Goal: Task Accomplishment & Management: Manage account settings

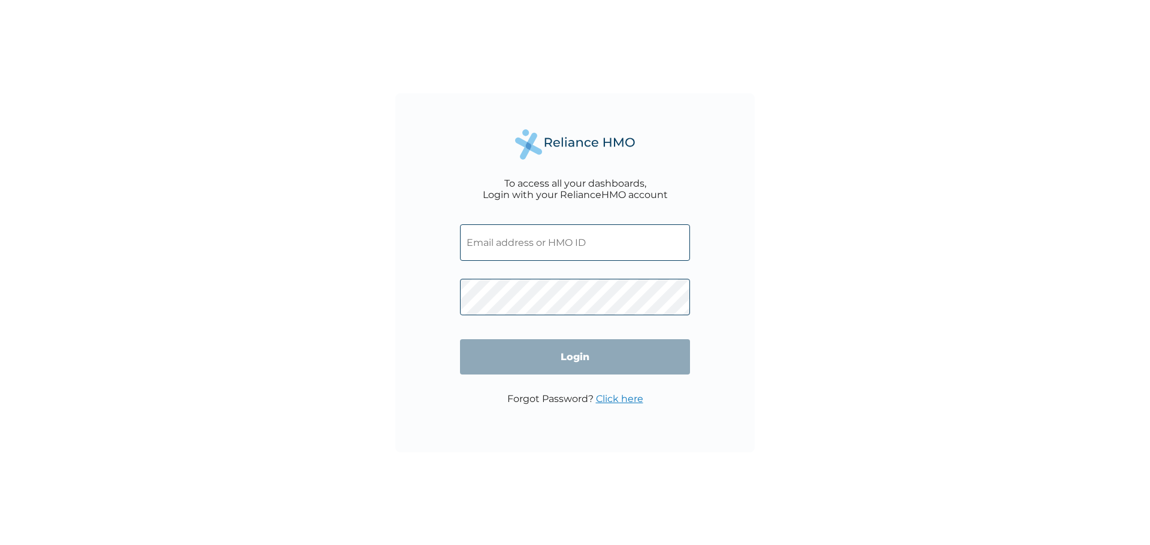
type input "adebolabucknor@gmail.com"
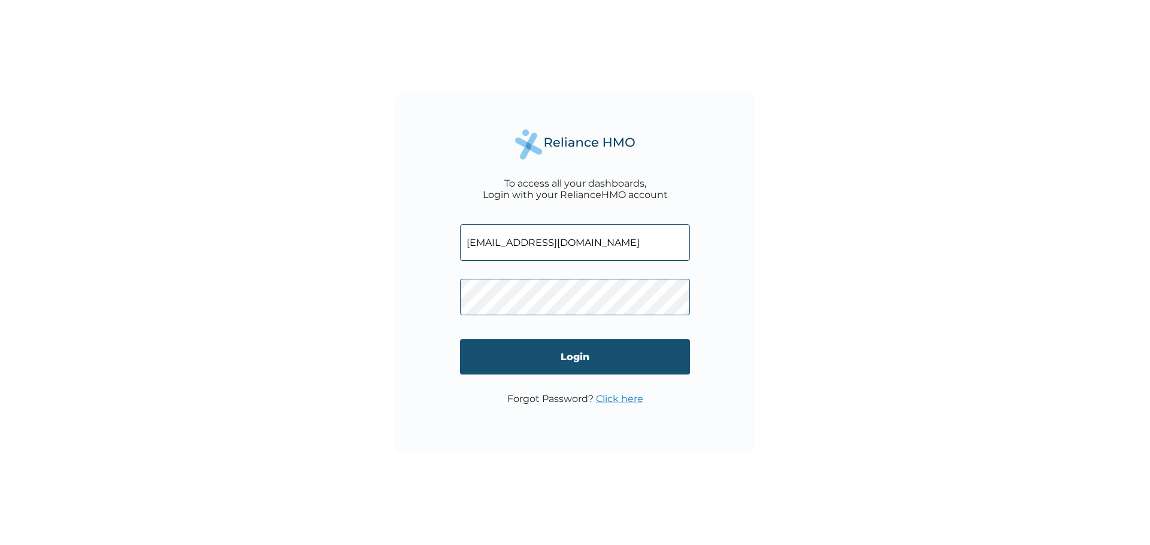
click at [566, 351] on input "Login" at bounding box center [575, 357] width 230 height 35
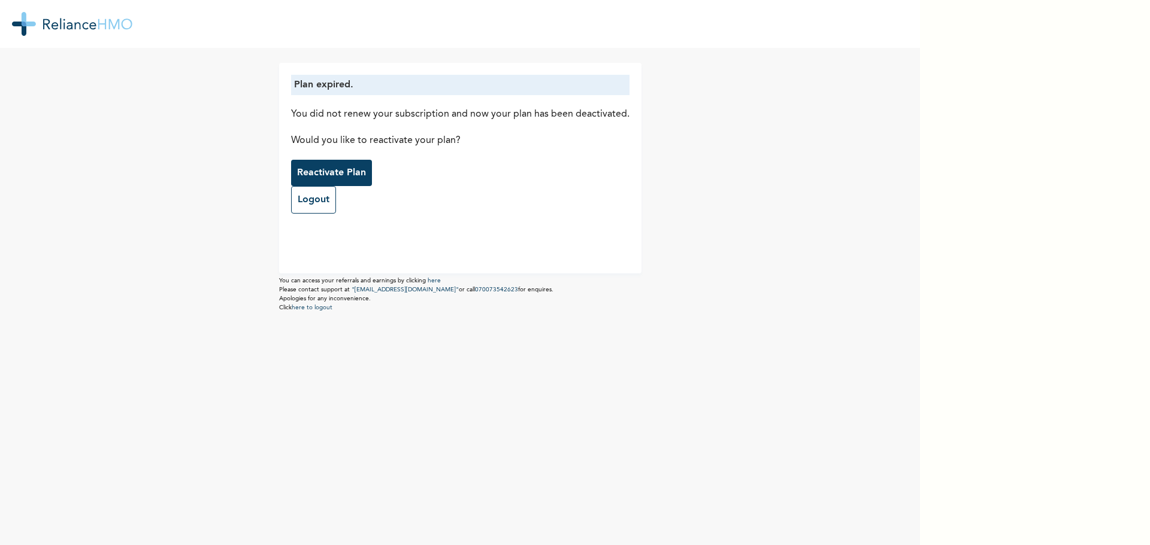
click at [319, 166] on p "Reactivate Plan" at bounding box center [331, 173] width 69 height 14
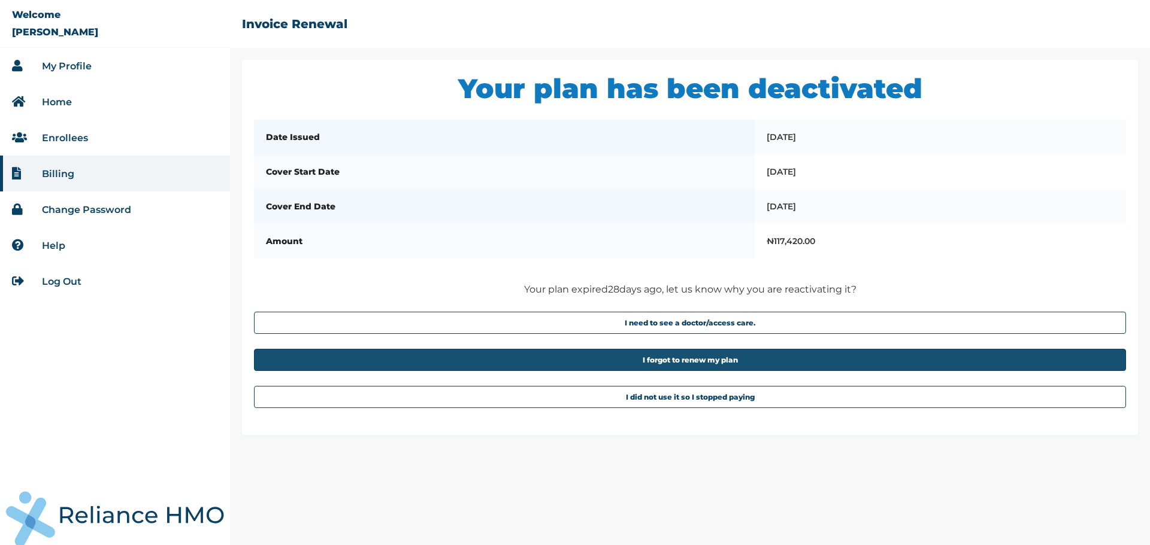
click at [670, 366] on button "I forgot to renew my plan" at bounding box center [690, 360] width 872 height 22
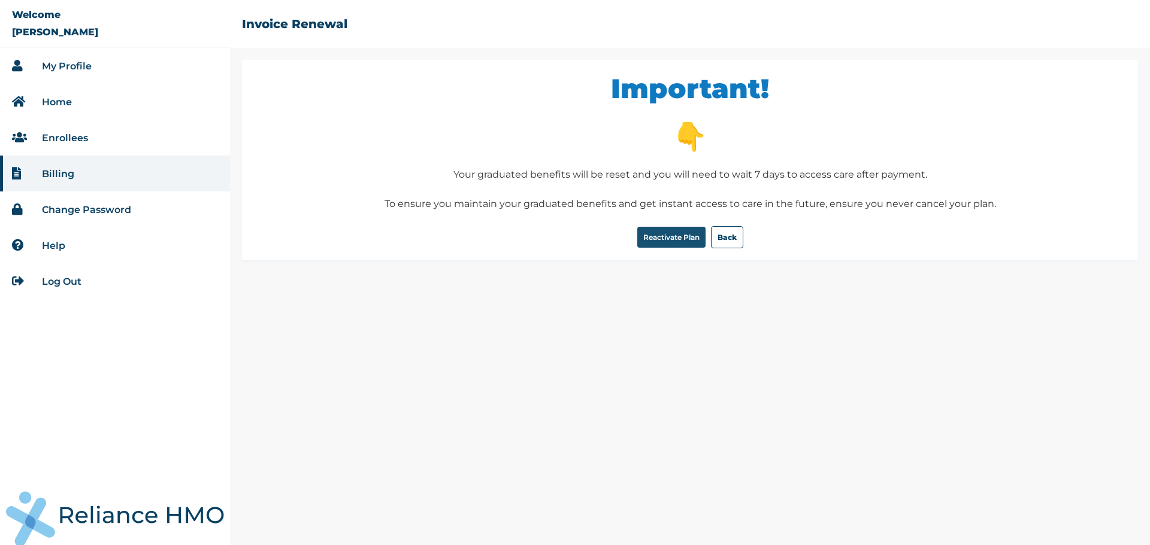
click at [669, 237] on button "Reactivate Plan" at bounding box center [671, 237] width 68 height 21
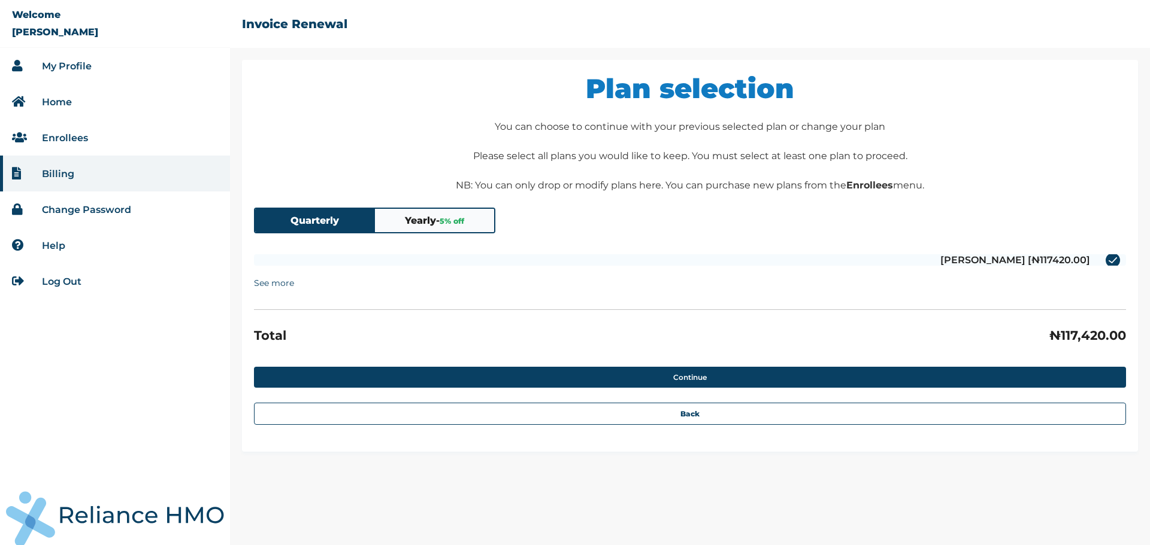
click at [277, 285] on summary "See more" at bounding box center [274, 283] width 40 height 23
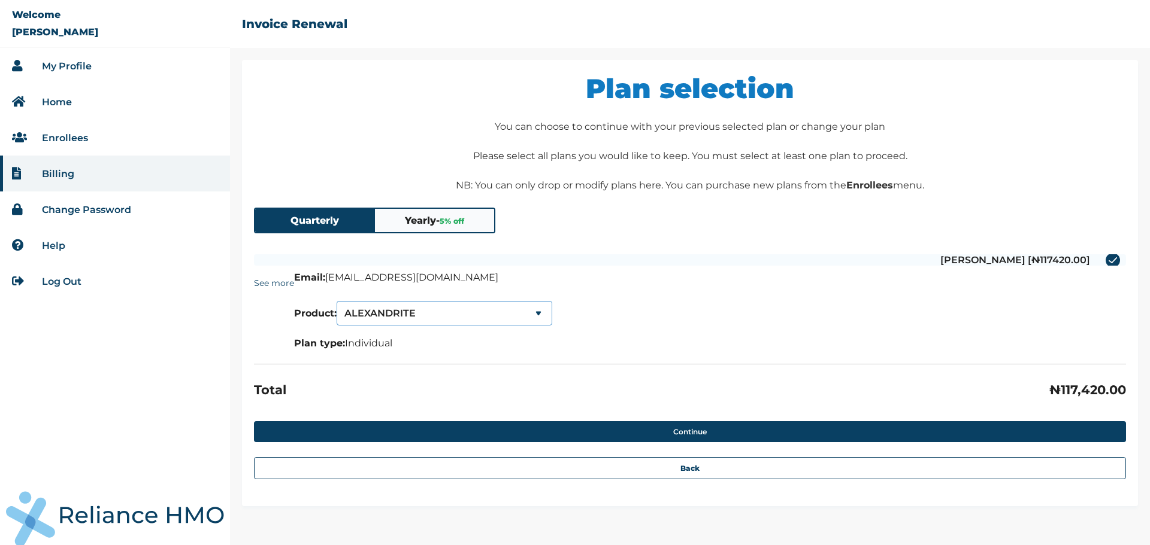
click at [431, 309] on select "ALEXANDRITE SERENITY SERENITY LITE" at bounding box center [445, 313] width 216 height 25
click at [616, 305] on details "See more Email: adebolabucknor@gmail.com Product: ALEXANDRITE SERENITY SERENITY…" at bounding box center [690, 316] width 872 height 89
click at [432, 313] on select "ALEXANDRITE SERENITY SERENITY LITE" at bounding box center [445, 313] width 216 height 25
click at [339, 301] on select "ALEXANDRITE SERENITY SERENITY LITE" at bounding box center [445, 313] width 216 height 25
click at [430, 311] on select "SERENITY SERENITY SERENITY LITE" at bounding box center [445, 313] width 216 height 25
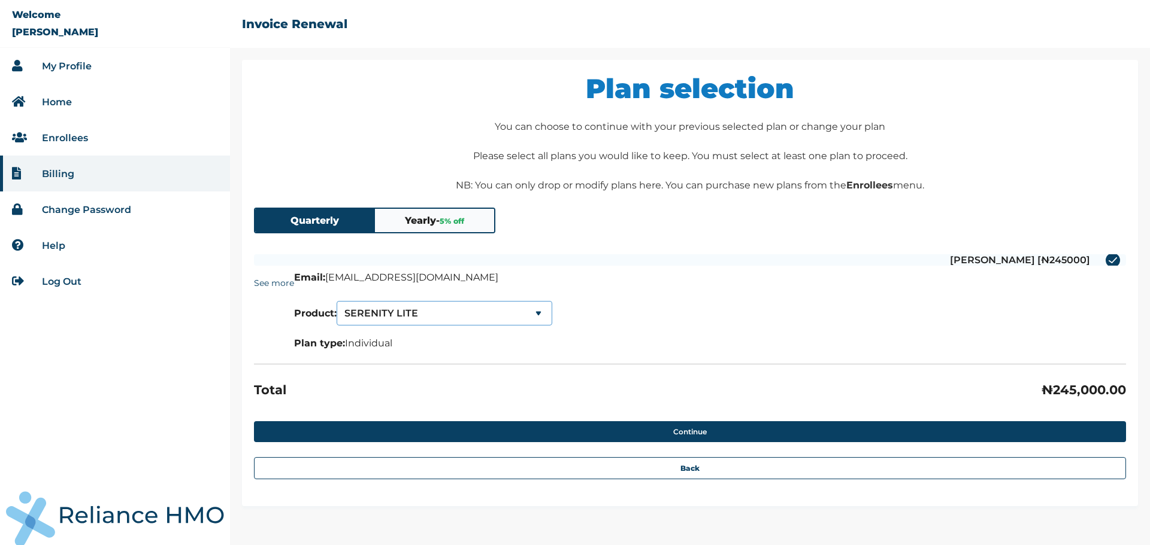
click at [339, 301] on select "SERENITY SERENITY SERENITY LITE" at bounding box center [445, 313] width 216 height 25
click at [447, 314] on select "SERENITY LITE SERENITY SERENITY LITE" at bounding box center [445, 313] width 216 height 25
click at [490, 316] on select "SERENITY LITE SERENITY SERENITY LITE" at bounding box center [445, 313] width 216 height 25
click at [465, 316] on select "SERENITY LITE SERENITY SERENITY LITE" at bounding box center [445, 313] width 216 height 25
click at [339, 301] on select "SERENITY LITE SERENITY SERENITY LITE" at bounding box center [445, 313] width 216 height 25
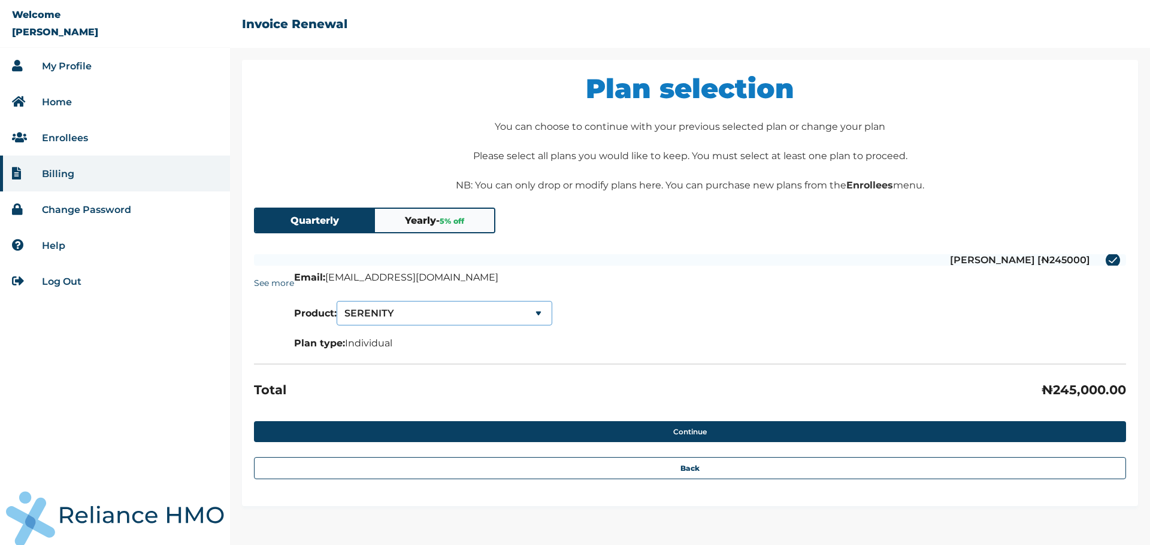
click at [429, 316] on select "SERENITY SERENITY SERENITY LITE" at bounding box center [445, 313] width 216 height 25
select select "1"
click at [339, 301] on select "SERENITY SERENITY SERENITY LITE" at bounding box center [445, 313] width 216 height 25
click at [417, 313] on select "SERENITY LITE SERENITY SERENITY LITE" at bounding box center [445, 313] width 216 height 25
click at [619, 234] on div "Plan selection You can choose to continue with your previous selected plan or c…" at bounding box center [690, 283] width 896 height 447
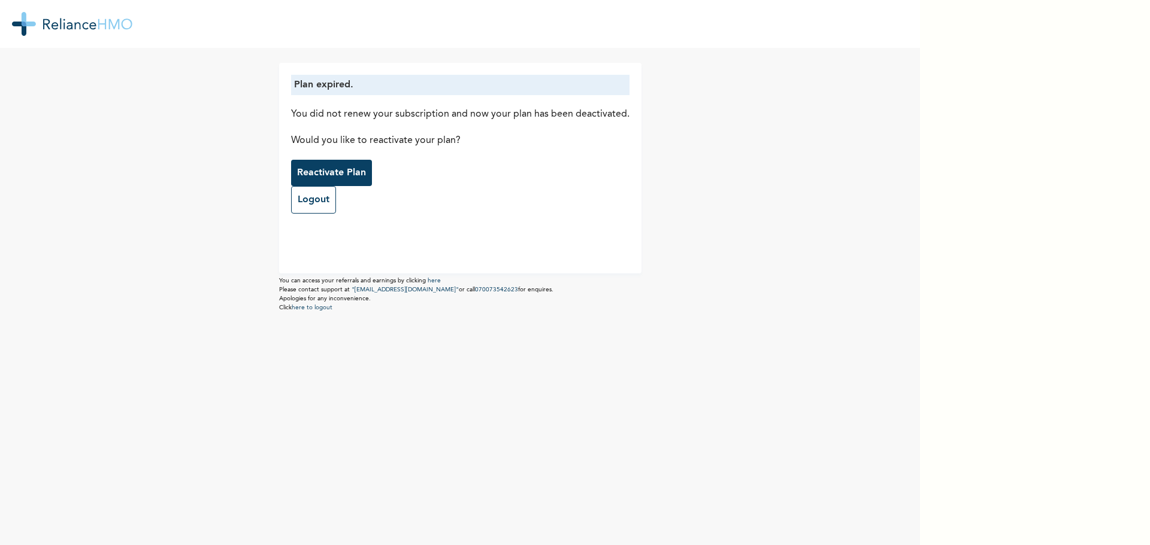
click at [303, 170] on p "Reactivate Plan" at bounding box center [331, 173] width 69 height 14
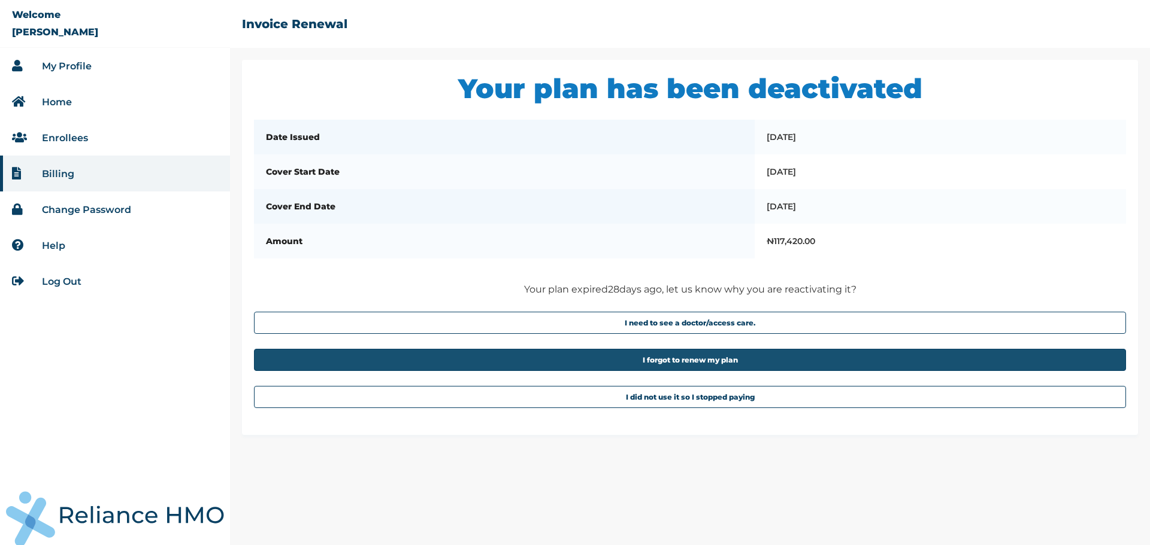
click at [664, 371] on button "I forgot to renew my plan" at bounding box center [690, 360] width 872 height 22
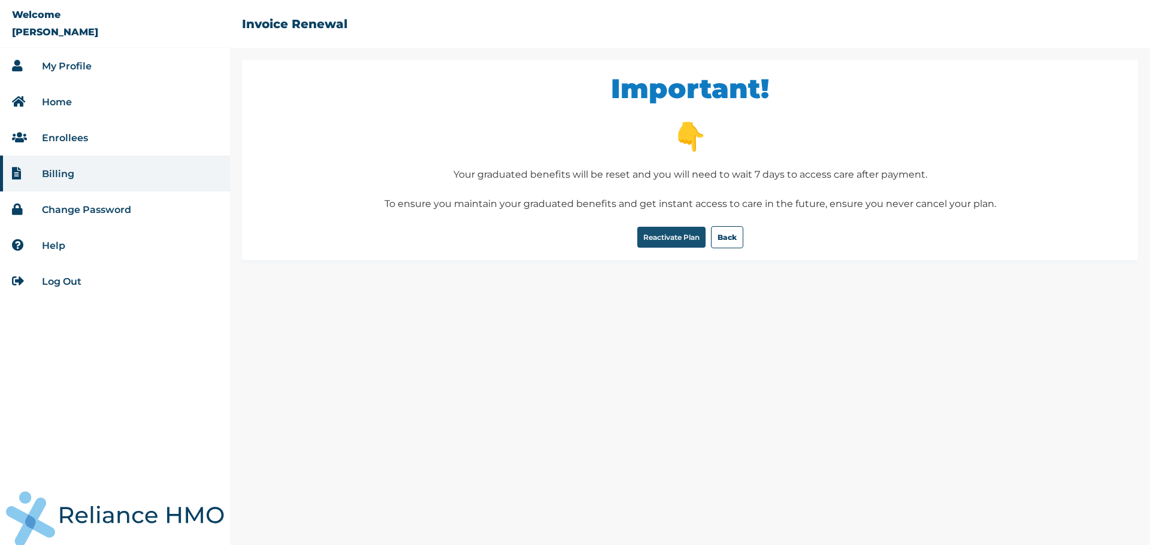
click at [653, 236] on button "Reactivate Plan" at bounding box center [671, 237] width 68 height 21
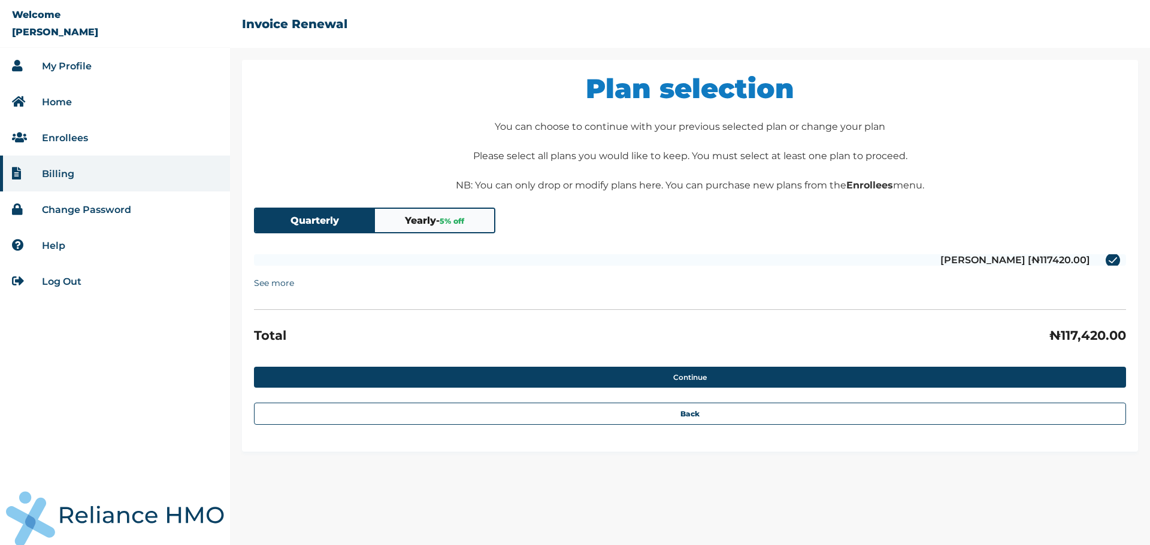
click at [280, 284] on summary "See more" at bounding box center [274, 283] width 40 height 23
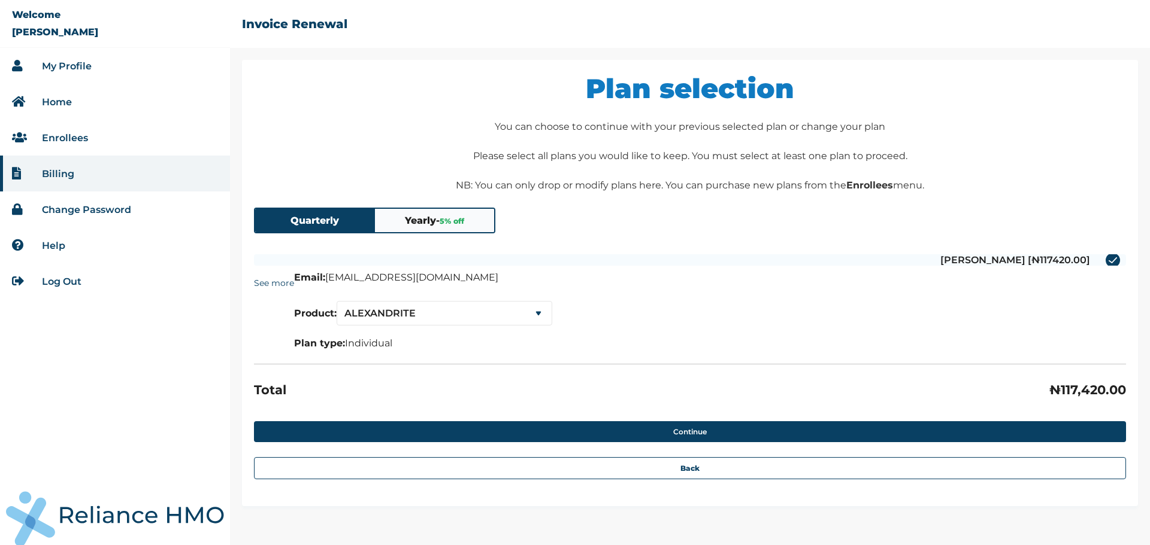
click at [86, 66] on link "My Profile" at bounding box center [67, 65] width 50 height 11
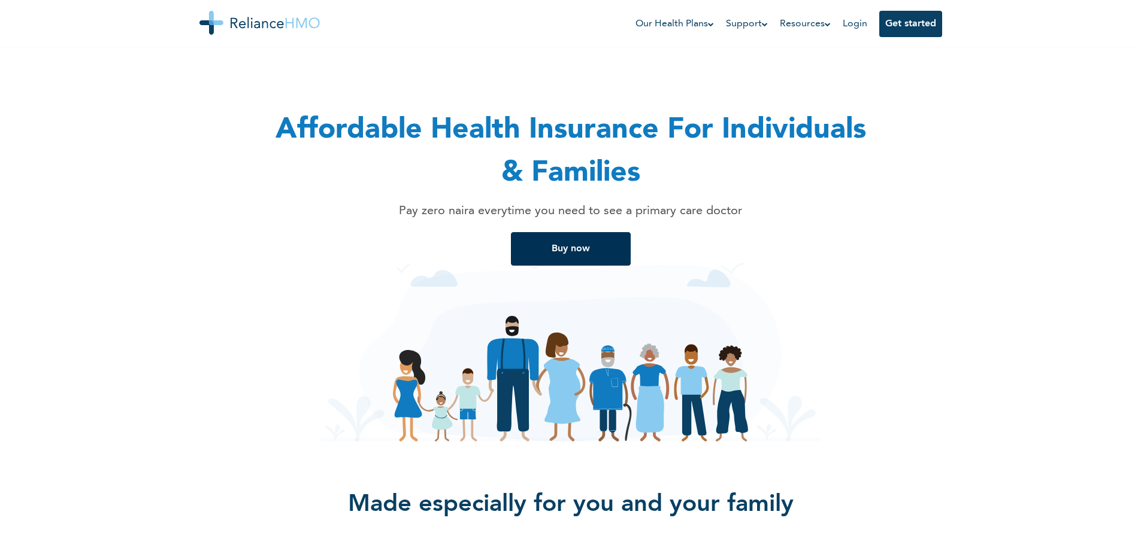
click at [564, 251] on button "Buy now" at bounding box center [571, 249] width 120 height 34
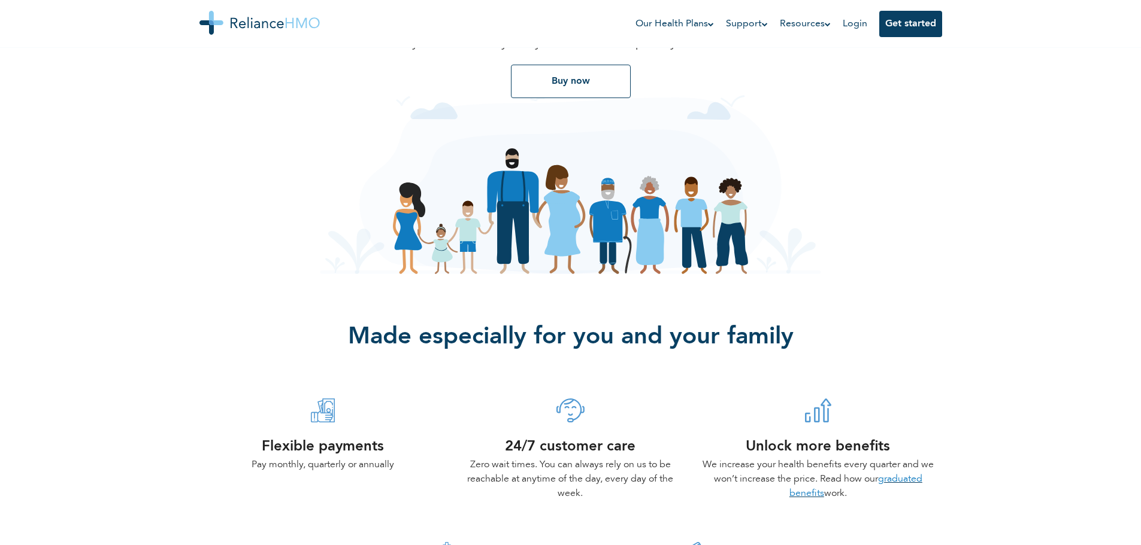
scroll to position [14, 0]
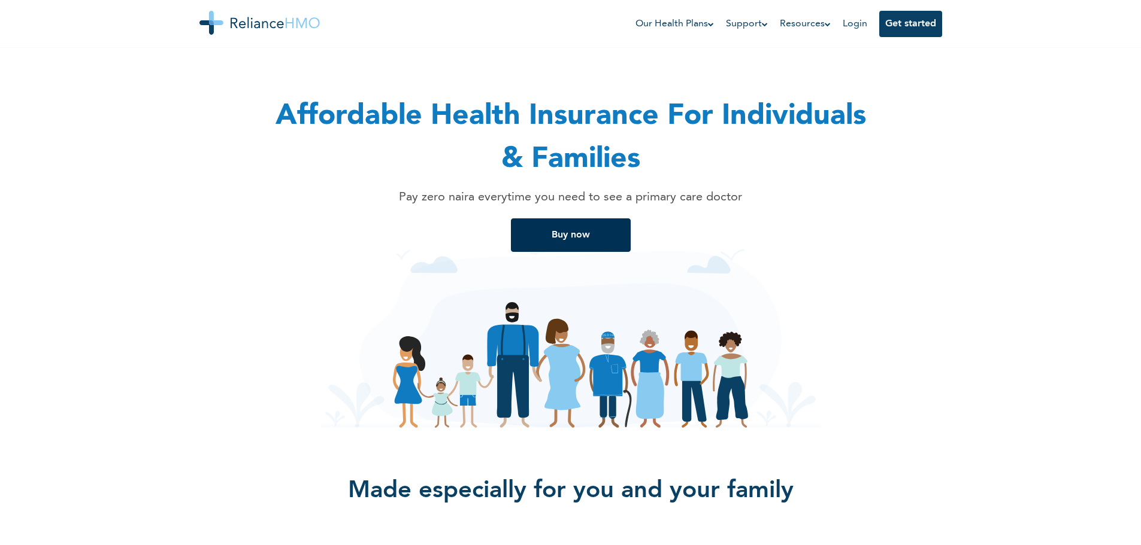
click at [546, 238] on button "Buy now" at bounding box center [571, 236] width 120 height 34
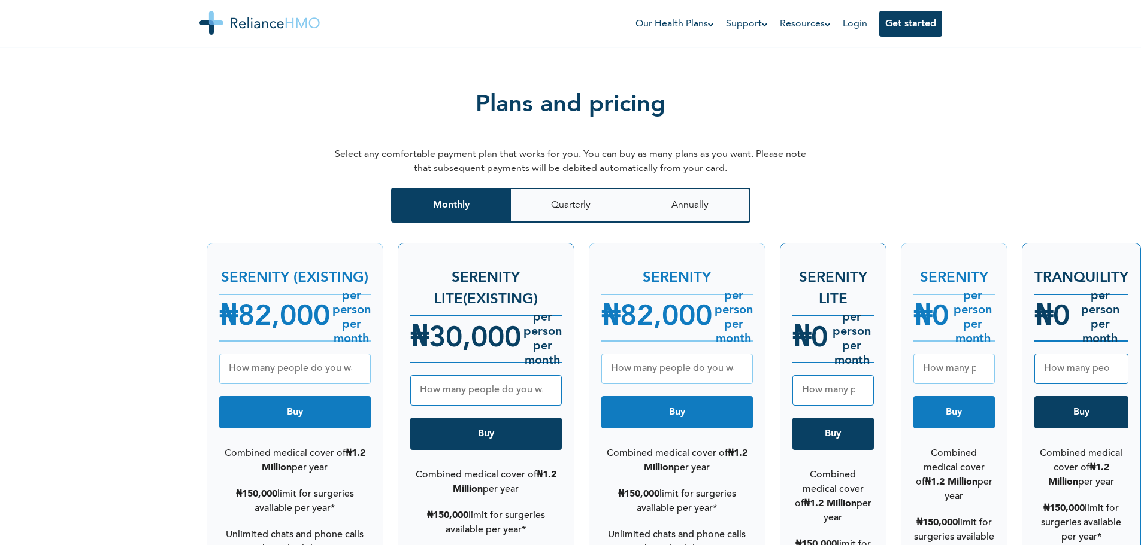
scroll to position [1391, 0]
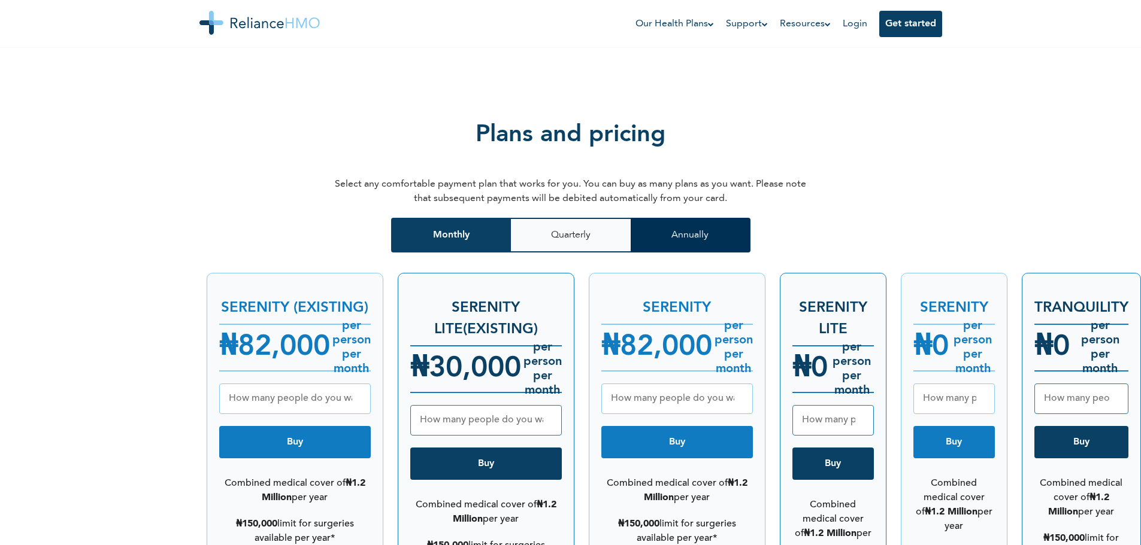
click at [717, 218] on button "Annually" at bounding box center [691, 235] width 120 height 35
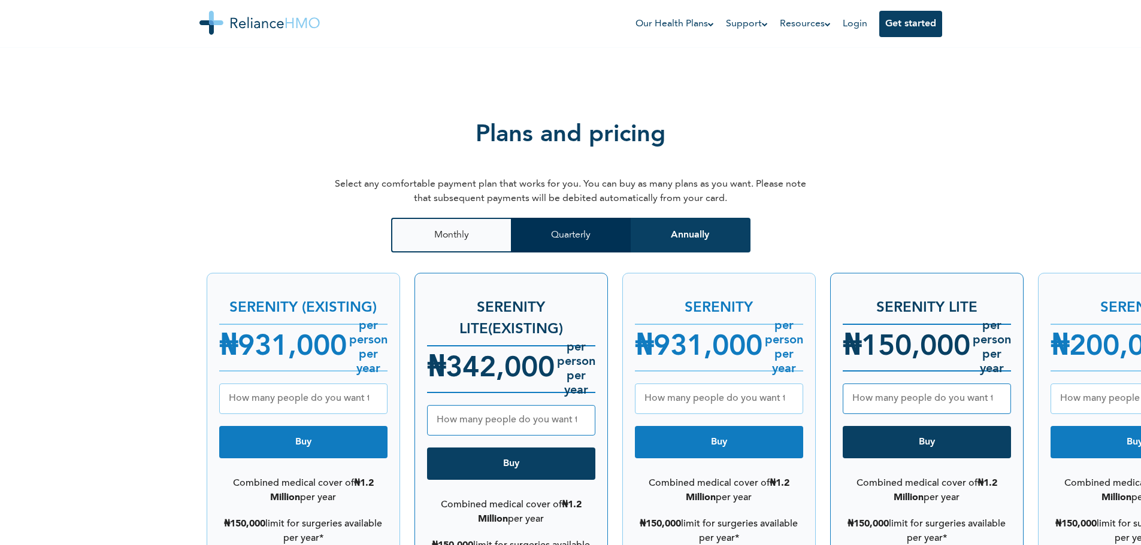
click at [551, 218] on button "Quarterly" at bounding box center [571, 235] width 120 height 35
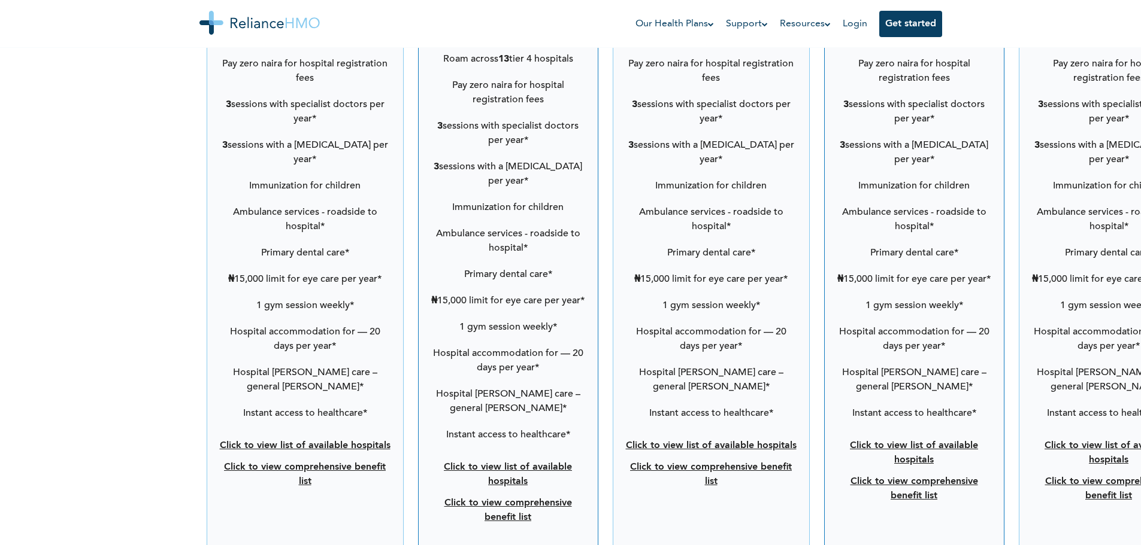
scroll to position [2007, 0]
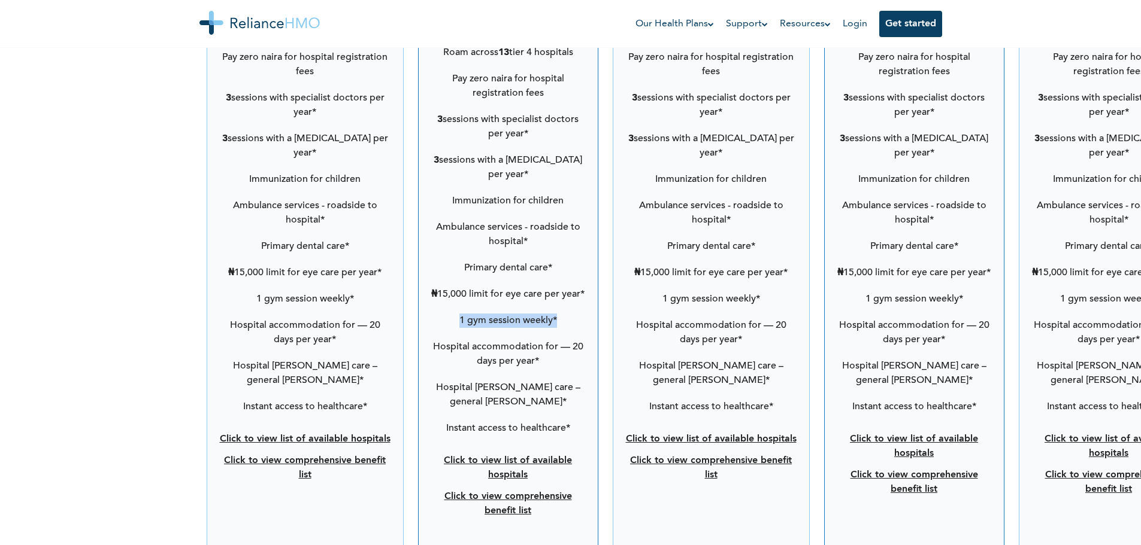
drag, startPoint x: 459, startPoint y: 302, endPoint x: 560, endPoint y: 311, distance: 102.1
click at [560, 311] on li "1 gym session weekly*" at bounding box center [508, 321] width 155 height 26
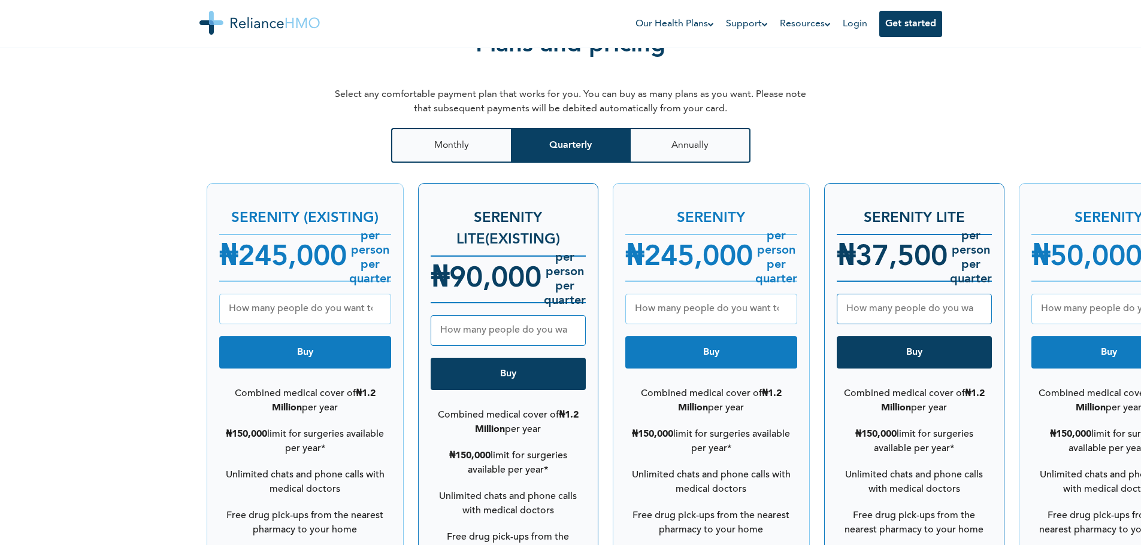
scroll to position [1408, 0]
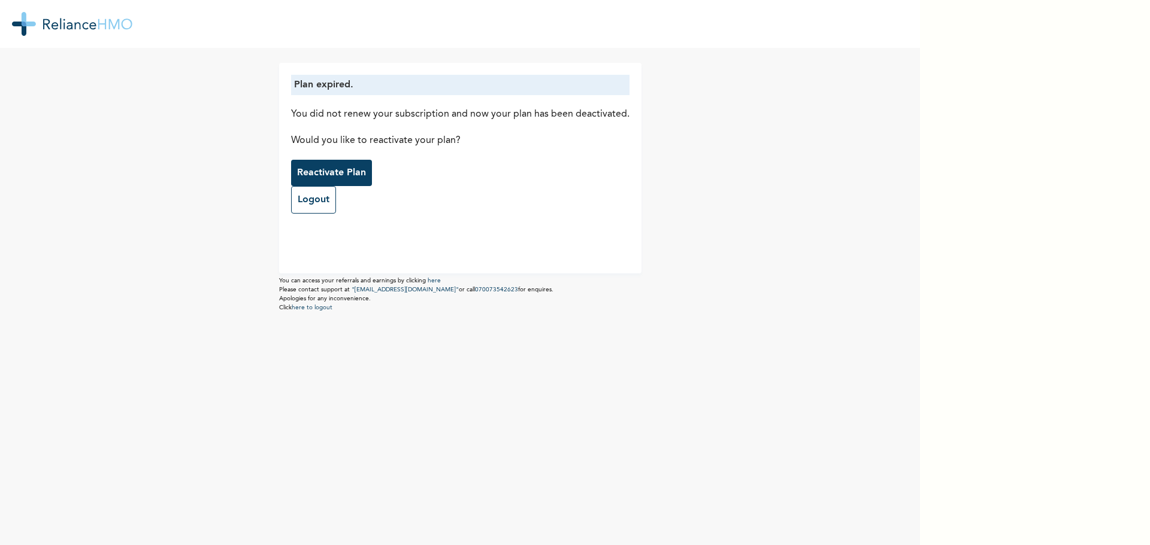
click at [309, 169] on p "Reactivate Plan" at bounding box center [331, 173] width 69 height 14
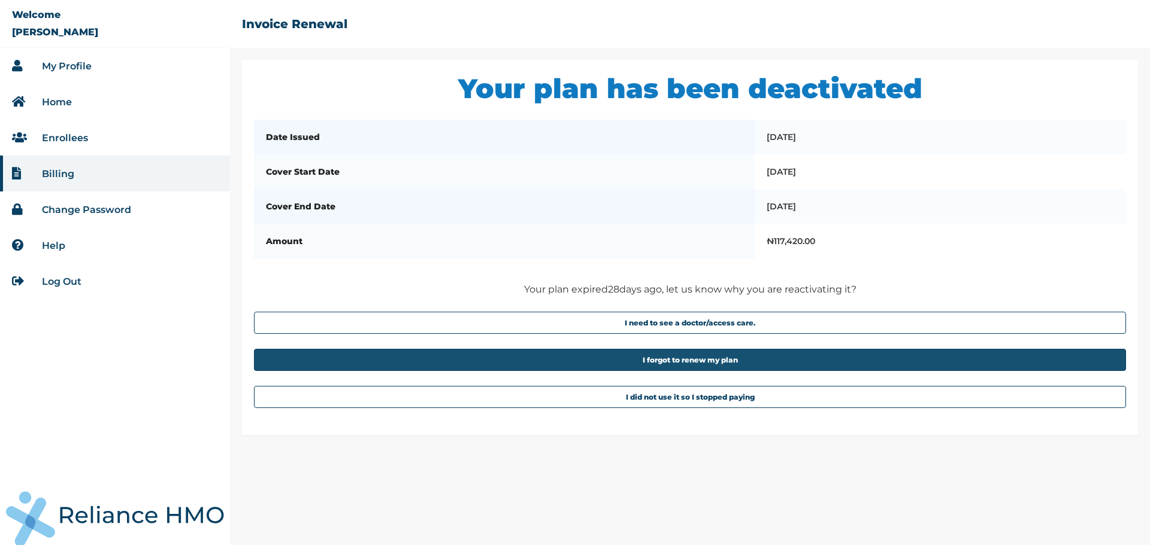
click at [635, 365] on button "I forgot to renew my plan" at bounding box center [690, 360] width 872 height 22
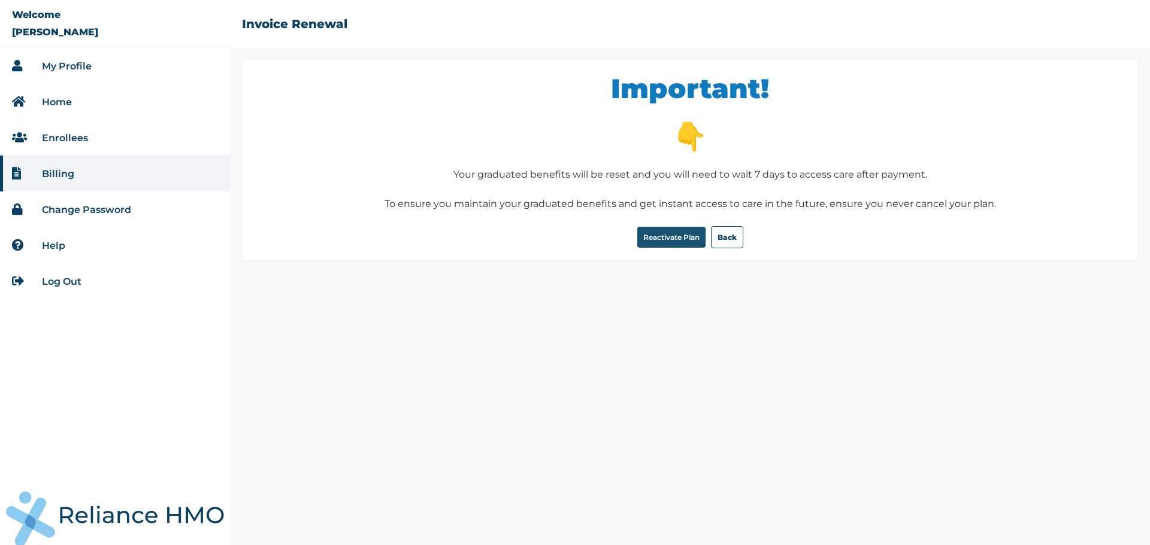
click at [656, 233] on button "Reactivate Plan" at bounding box center [671, 237] width 68 height 21
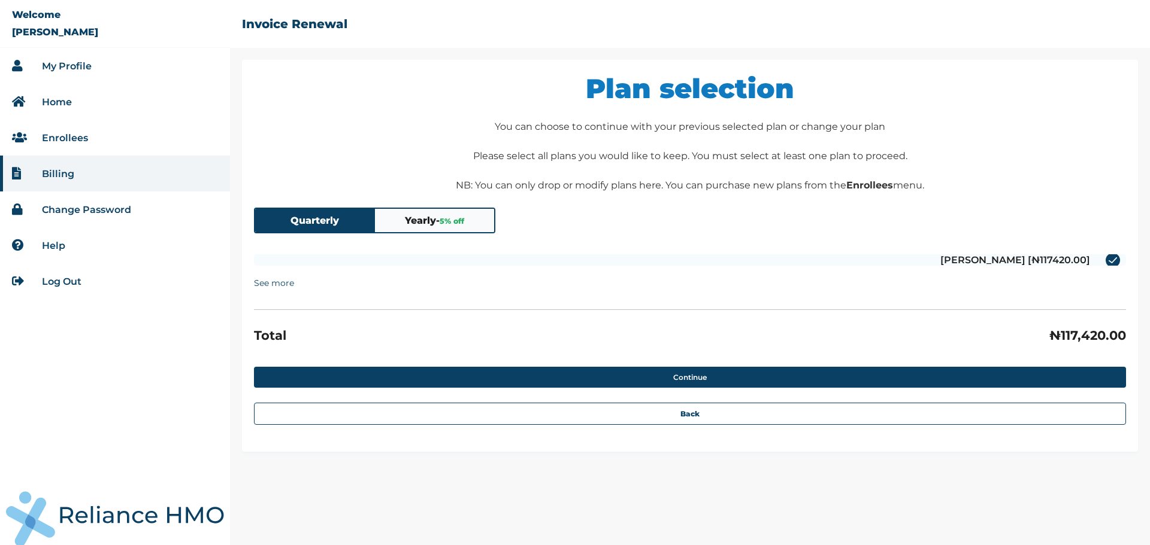
click at [283, 281] on summary "See more" at bounding box center [274, 283] width 40 height 23
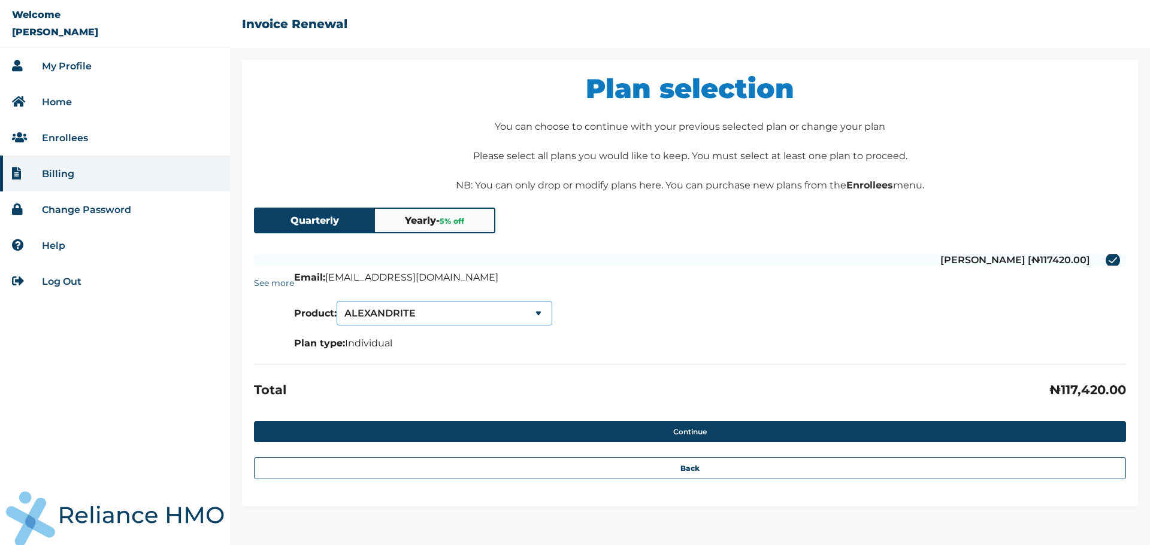
click at [535, 312] on select "ALEXANDRITE SERENITY SERENITY LITE" at bounding box center [445, 313] width 216 height 25
click at [1114, 260] on label "[PERSON_NAME] [₦117420.00]" at bounding box center [690, 259] width 872 height 11
click at [1108, 260] on input "[PERSON_NAME] [₦117420.00]" at bounding box center [1098, 260] width 19 height 19
checkbox input "true"
click at [386, 319] on select "ALEXANDRITE SERENITY SERENITY LITE" at bounding box center [445, 313] width 216 height 25
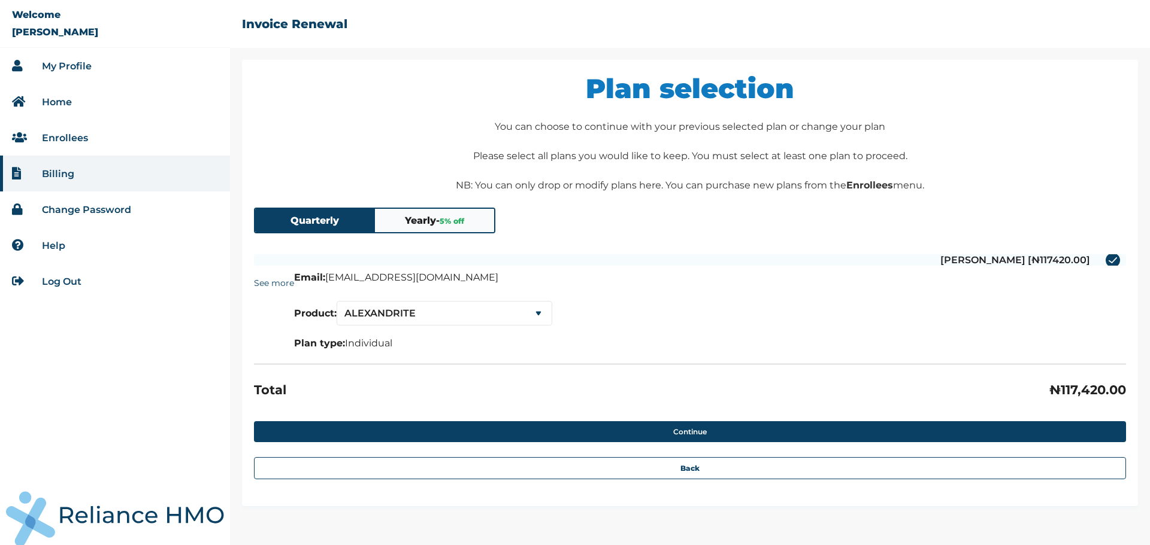
click at [728, 298] on details "See more Email: adebolabucknor@gmail.com Product: ALEXANDRITE SERENITY SERENITY…" at bounding box center [690, 316] width 872 height 89
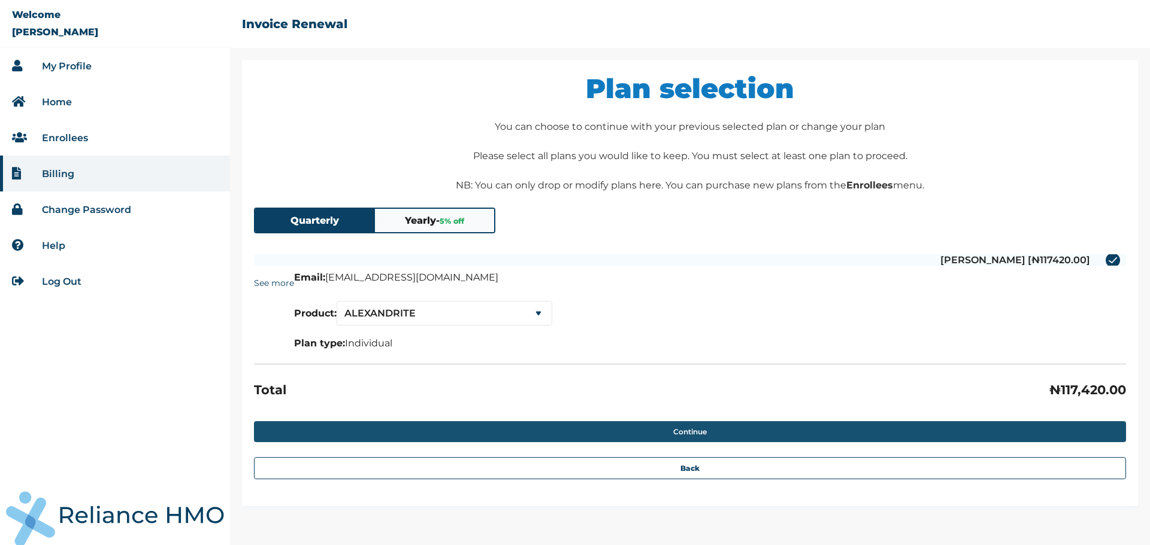
click at [702, 428] on button "Continue" at bounding box center [690, 432] width 872 height 21
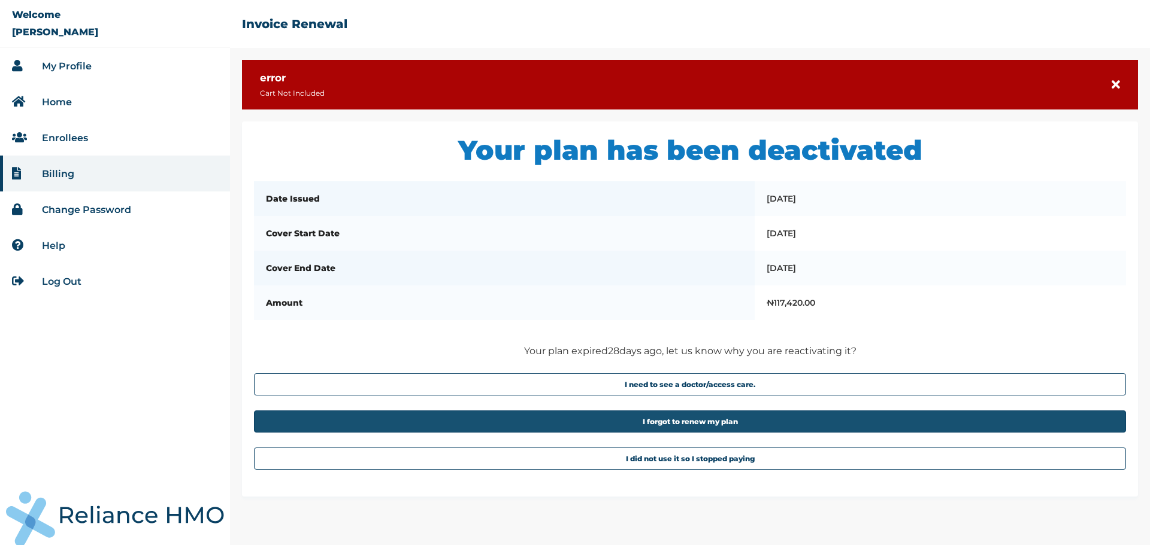
click at [708, 428] on button "I forgot to renew my plan" at bounding box center [690, 422] width 872 height 22
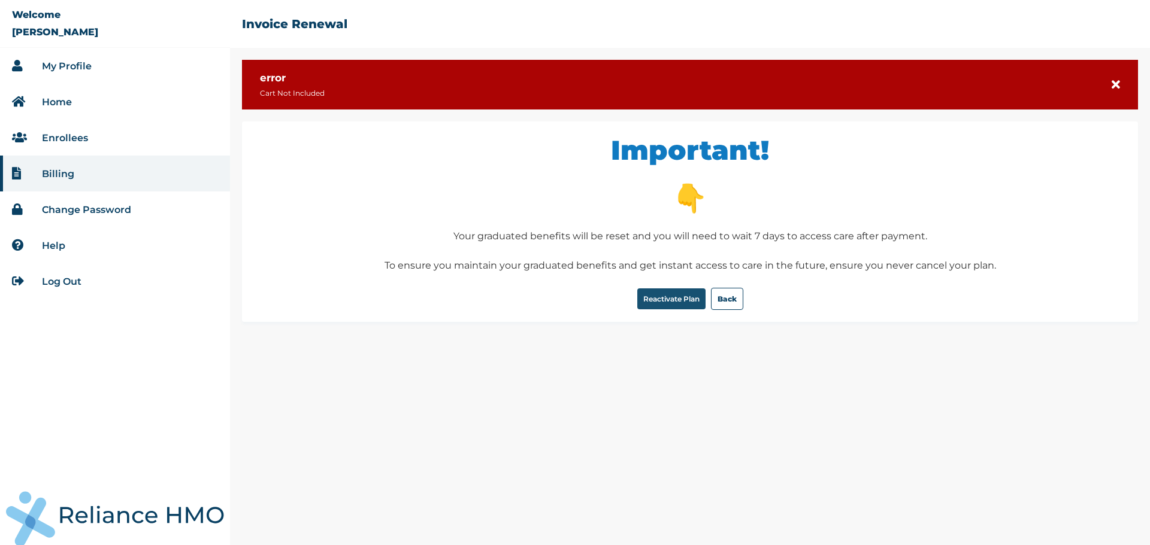
click at [671, 302] on button "Reactivate Plan" at bounding box center [671, 299] width 68 height 21
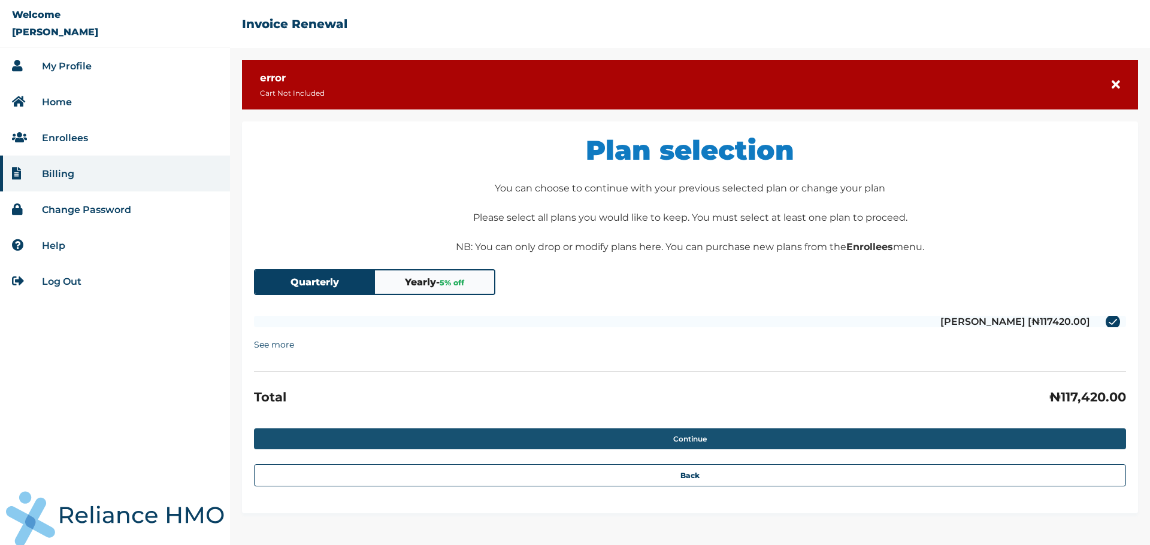
click at [683, 435] on button "Continue" at bounding box center [690, 439] width 872 height 21
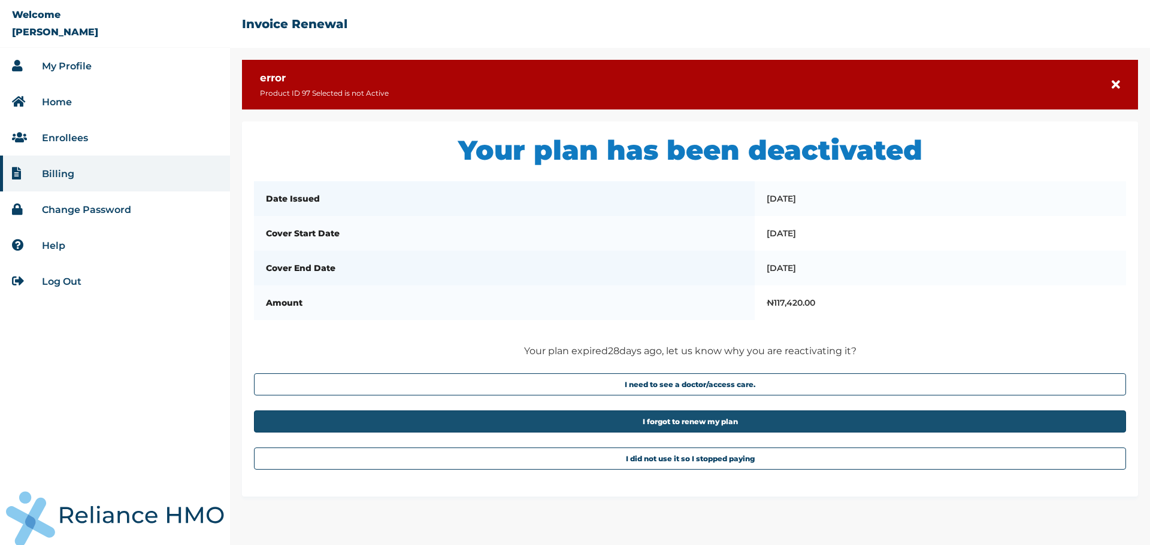
click at [701, 428] on button "I forgot to renew my plan" at bounding box center [690, 422] width 872 height 22
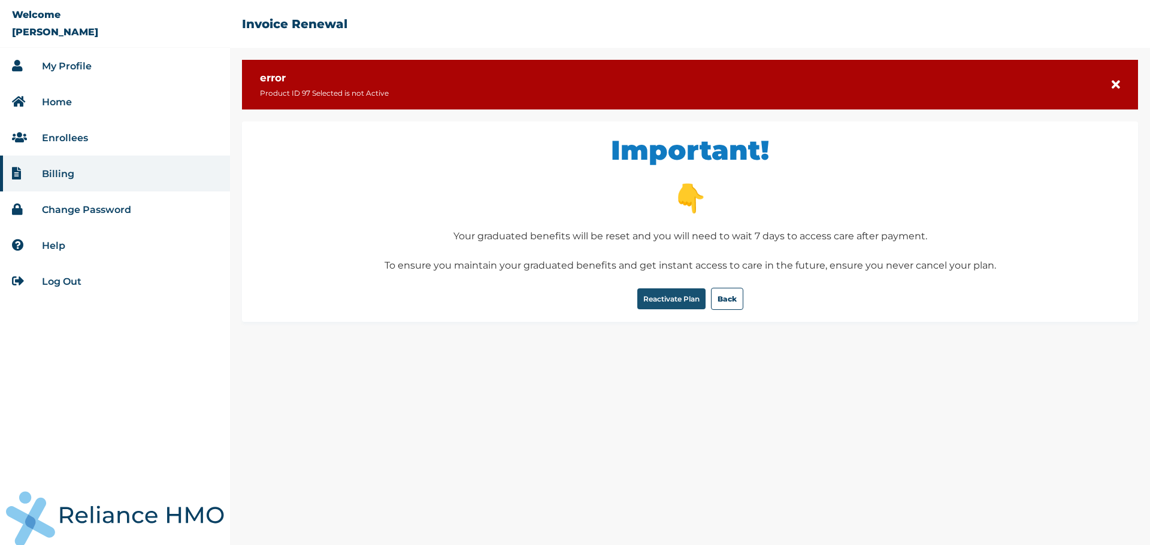
click at [664, 293] on button "Reactivate Plan" at bounding box center [671, 299] width 68 height 21
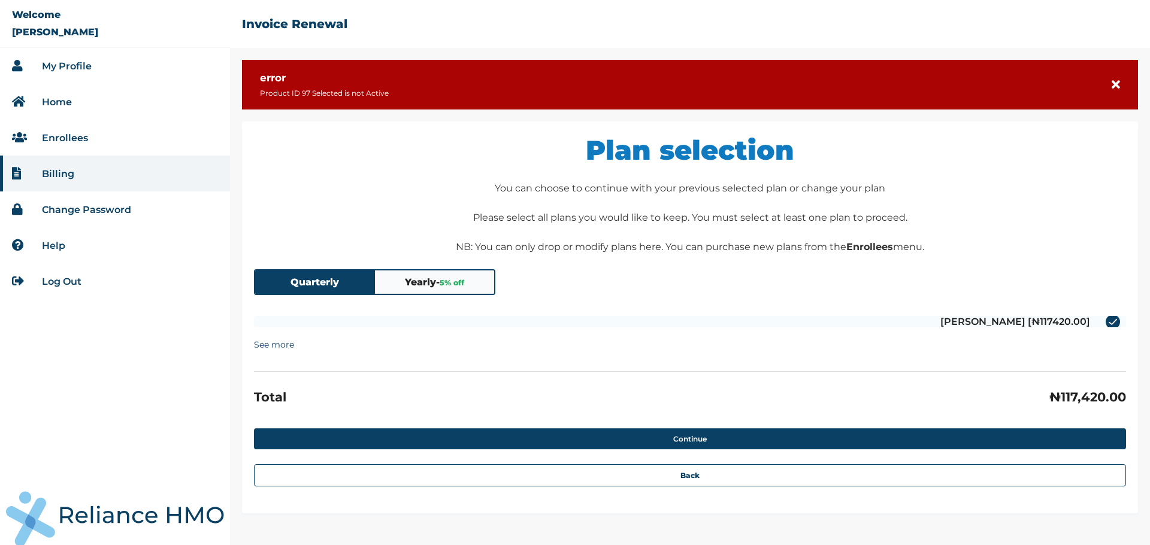
click at [344, 282] on button "Quarterly" at bounding box center [315, 282] width 120 height 23
click at [284, 342] on summary "See more" at bounding box center [274, 345] width 40 height 23
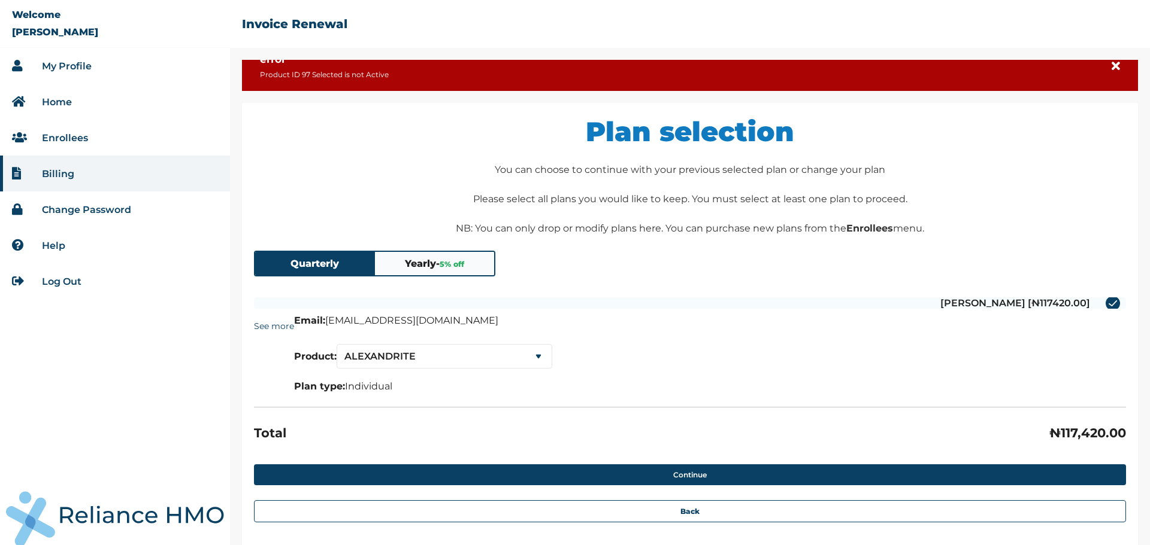
scroll to position [35, 0]
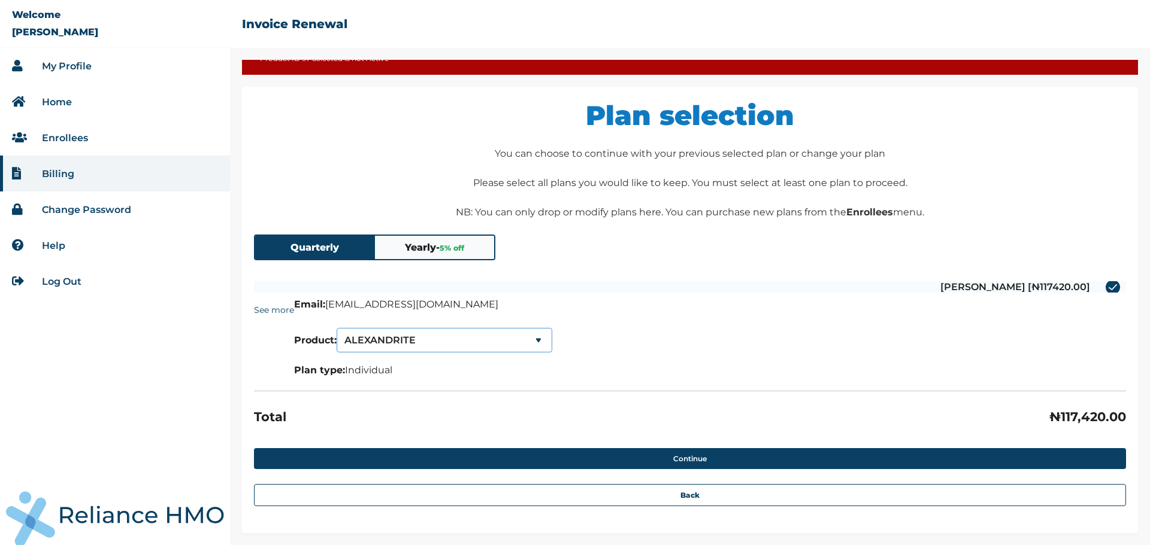
click at [484, 340] on select "ALEXANDRITE SERENITY SERENITY LITE" at bounding box center [445, 340] width 216 height 25
click at [339, 328] on select "ALEXANDRITE SERENITY SERENITY LITE" at bounding box center [445, 340] width 216 height 25
click at [475, 338] on select "SERENITY SERENITY SERENITY LITE" at bounding box center [445, 340] width 216 height 25
select select "1"
click at [339, 328] on select "SERENITY SERENITY SERENITY LITE" at bounding box center [445, 340] width 216 height 25
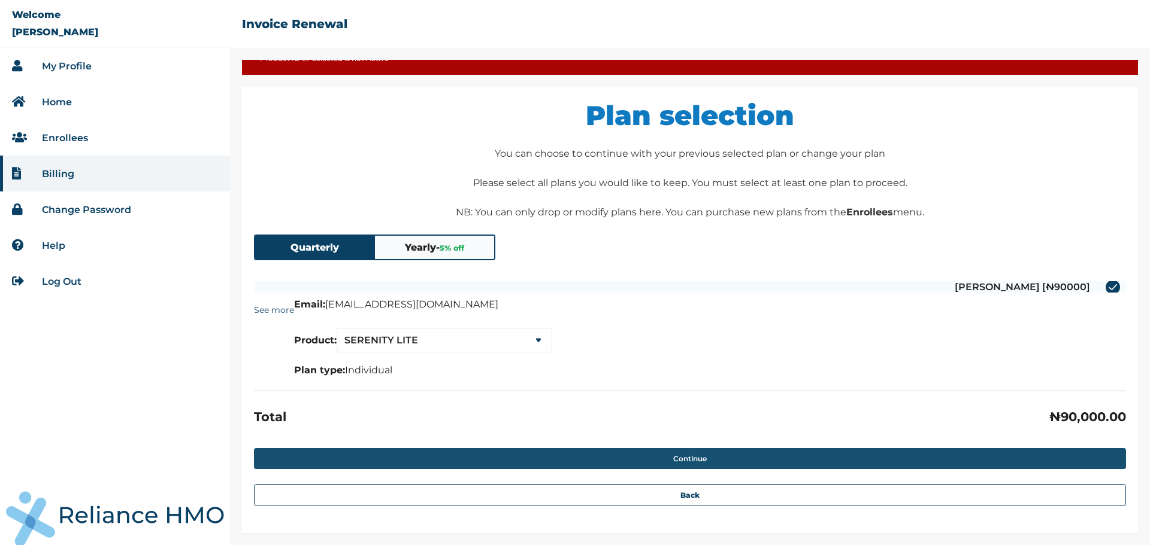
click at [690, 453] on button "Continue" at bounding box center [690, 458] width 872 height 21
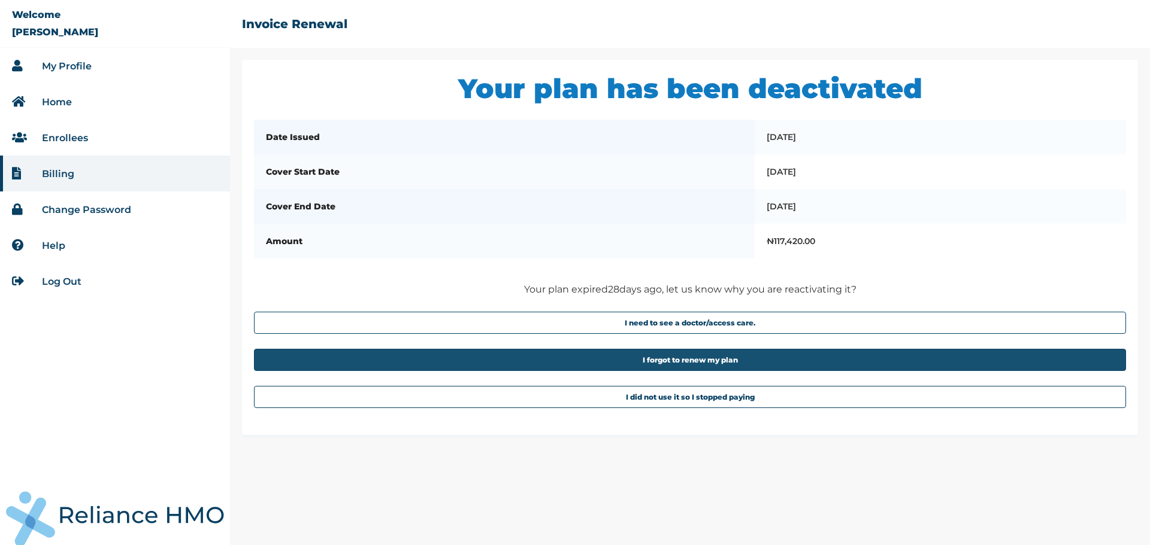
click at [658, 365] on button "I forgot to renew my plan" at bounding box center [690, 360] width 872 height 22
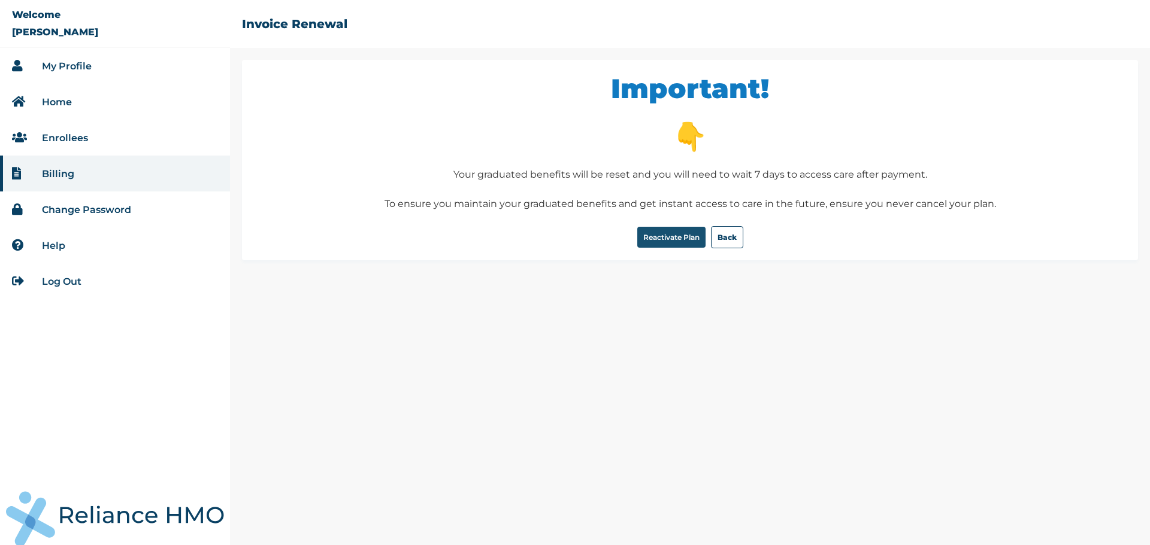
click at [657, 239] on button "Reactivate Plan" at bounding box center [671, 237] width 68 height 21
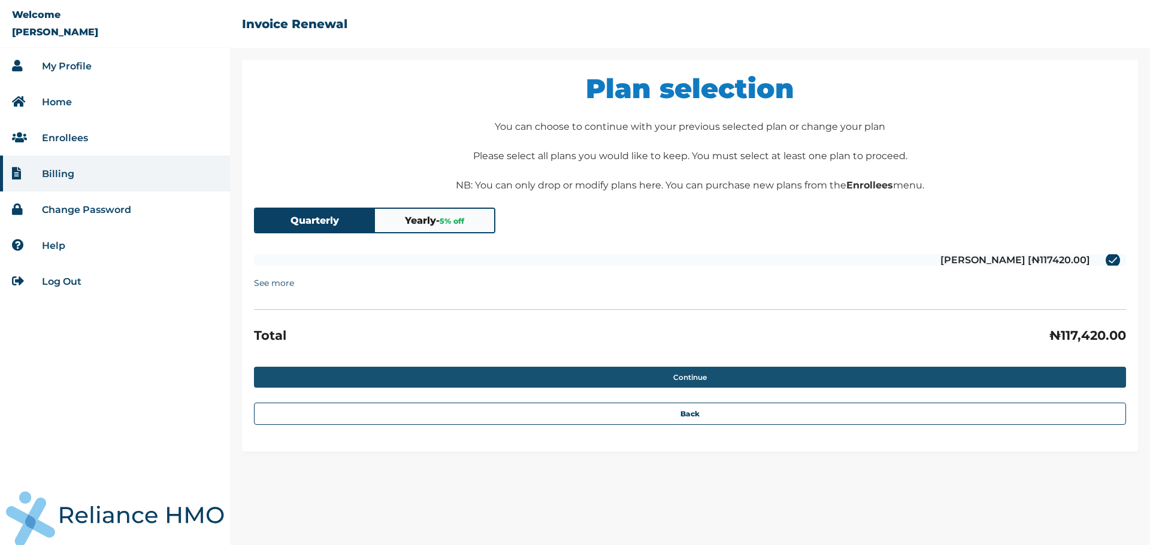
click at [669, 377] on button "Continue" at bounding box center [690, 377] width 872 height 21
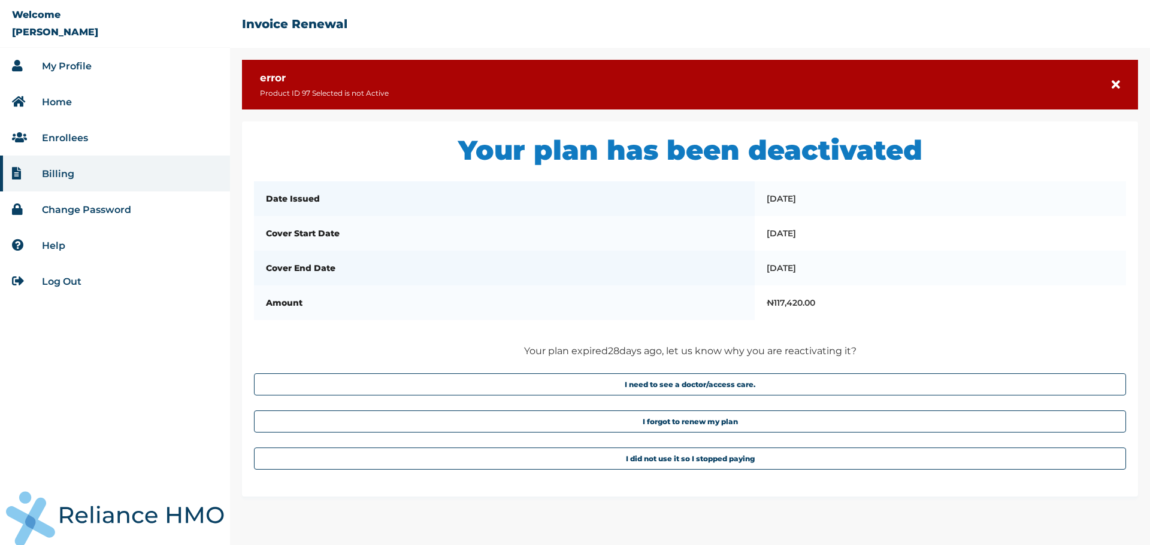
click at [1115, 86] on icon at bounding box center [1115, 85] width 8 height 12
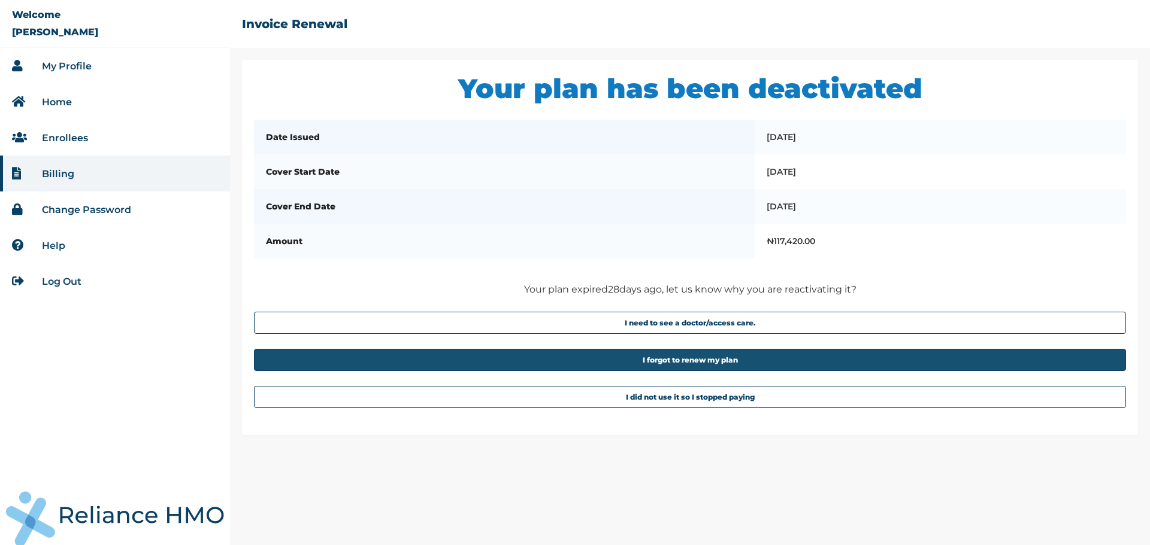
click at [677, 367] on button "I forgot to renew my plan" at bounding box center [690, 360] width 872 height 22
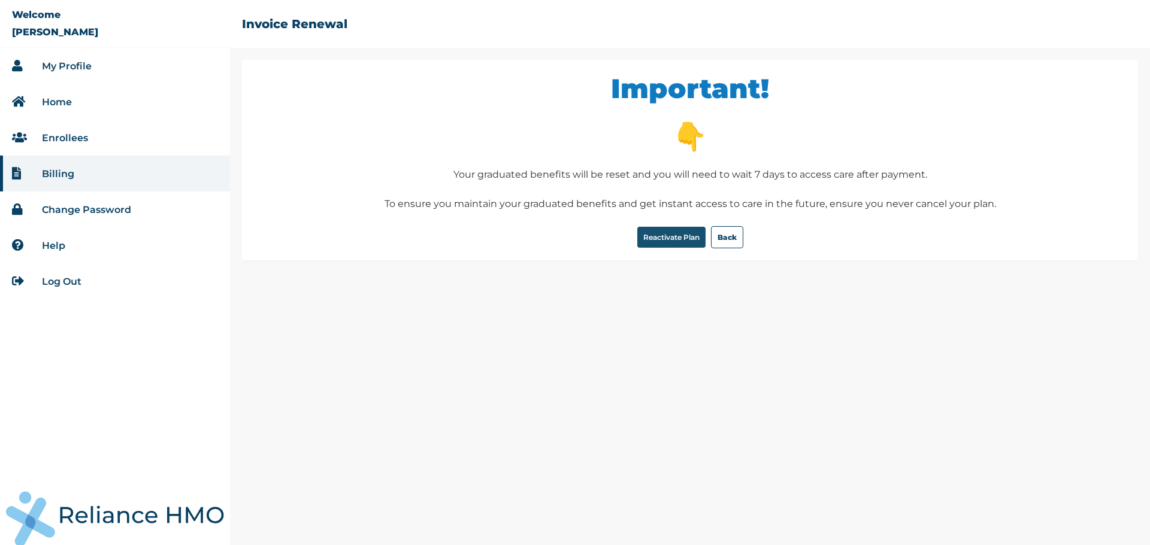
click at [658, 238] on button "Reactivate Plan" at bounding box center [671, 237] width 68 height 21
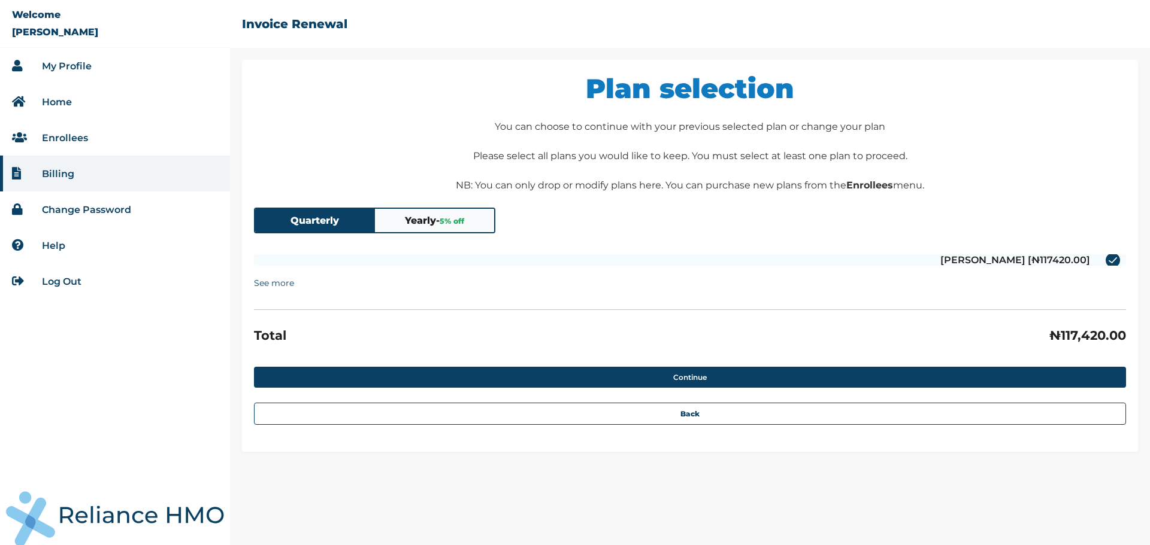
click at [281, 281] on summary "See more" at bounding box center [274, 283] width 40 height 23
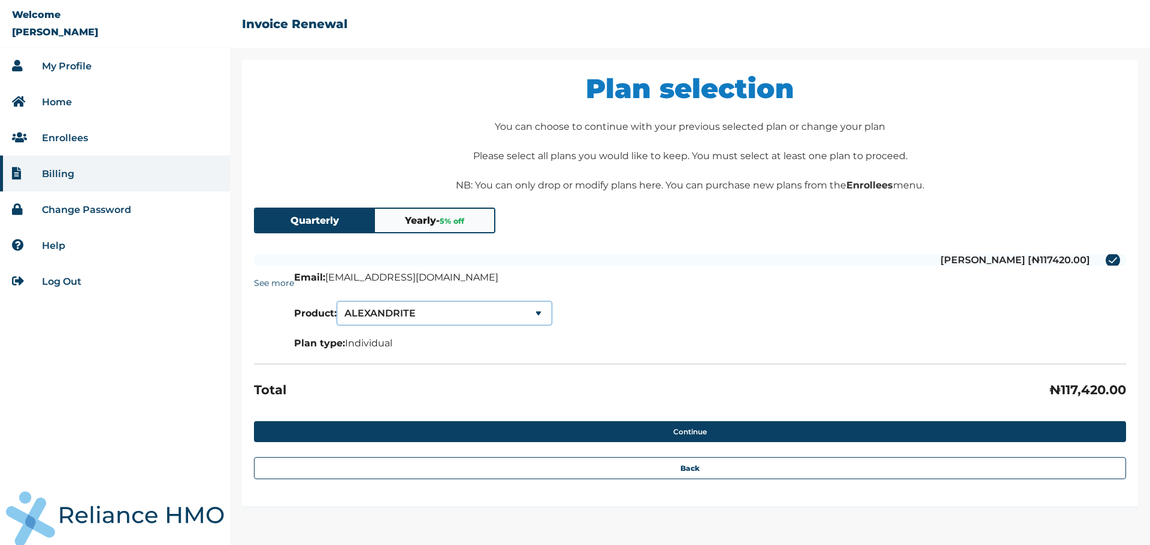
click at [414, 312] on select "ALEXANDRITE SERENITY SERENITY LITE" at bounding box center [445, 313] width 216 height 25
select select "1"
click at [339, 301] on select "ALEXANDRITE SERENITY SERENITY LITE" at bounding box center [445, 313] width 216 height 25
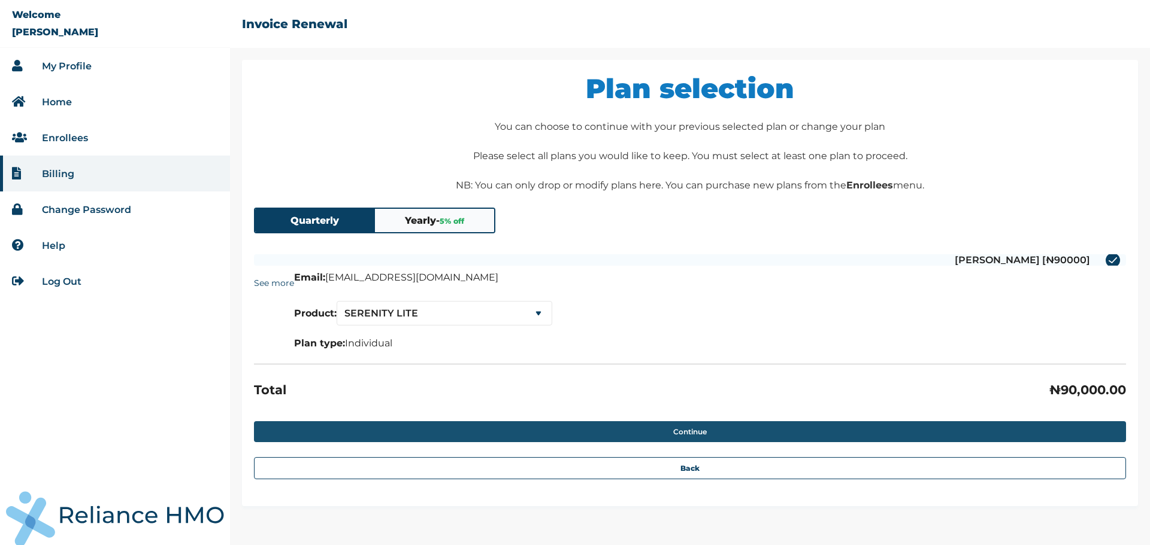
click at [735, 425] on button "Continue" at bounding box center [690, 432] width 872 height 21
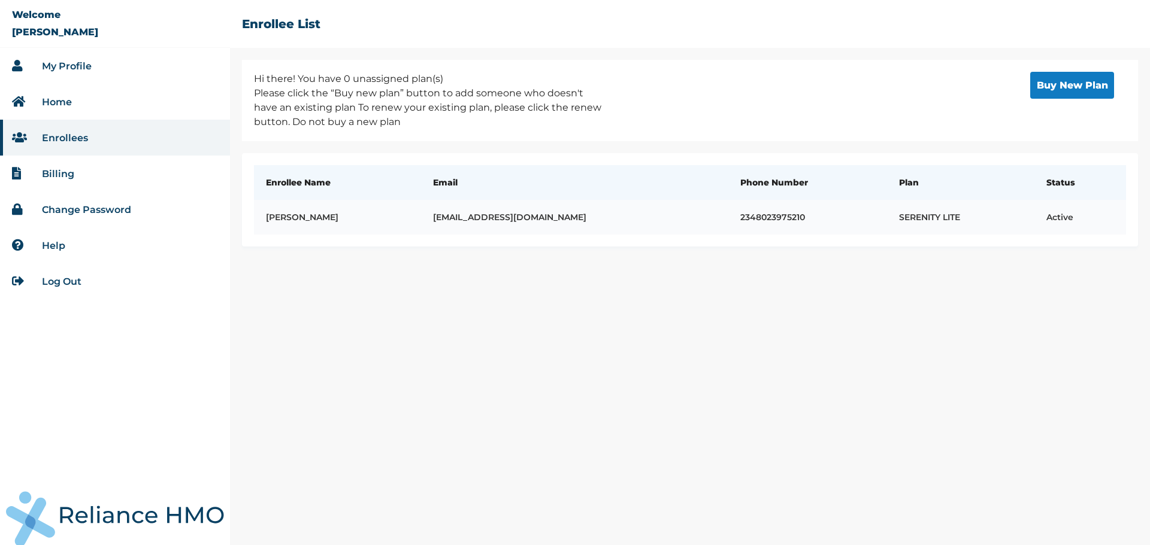
click at [675, 220] on td "[EMAIL_ADDRESS][DOMAIN_NAME]" at bounding box center [574, 217] width 307 height 35
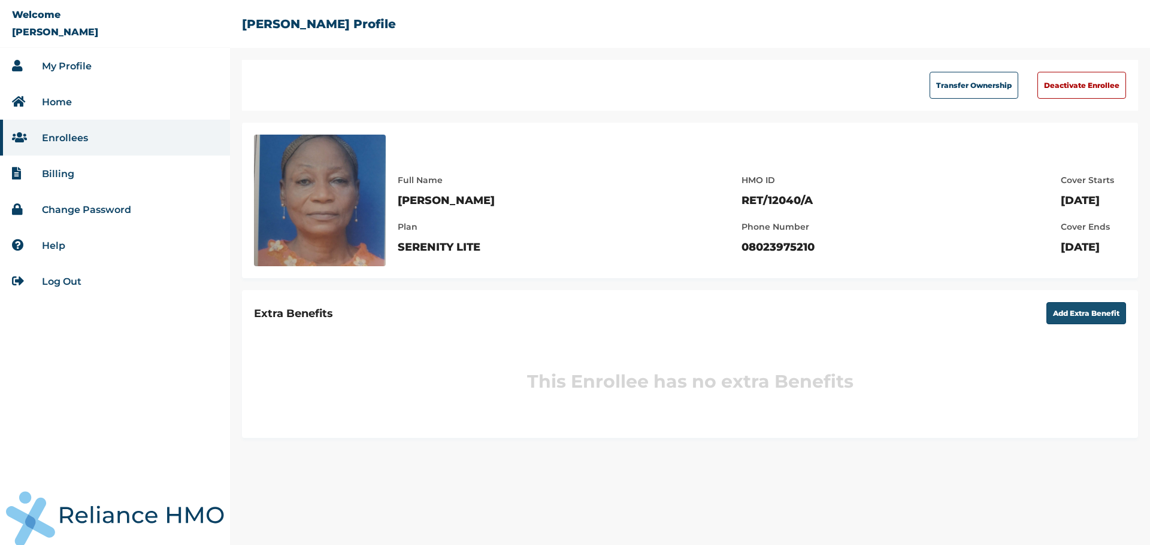
click at [1079, 309] on button "Add Extra Benefit" at bounding box center [1086, 313] width 80 height 22
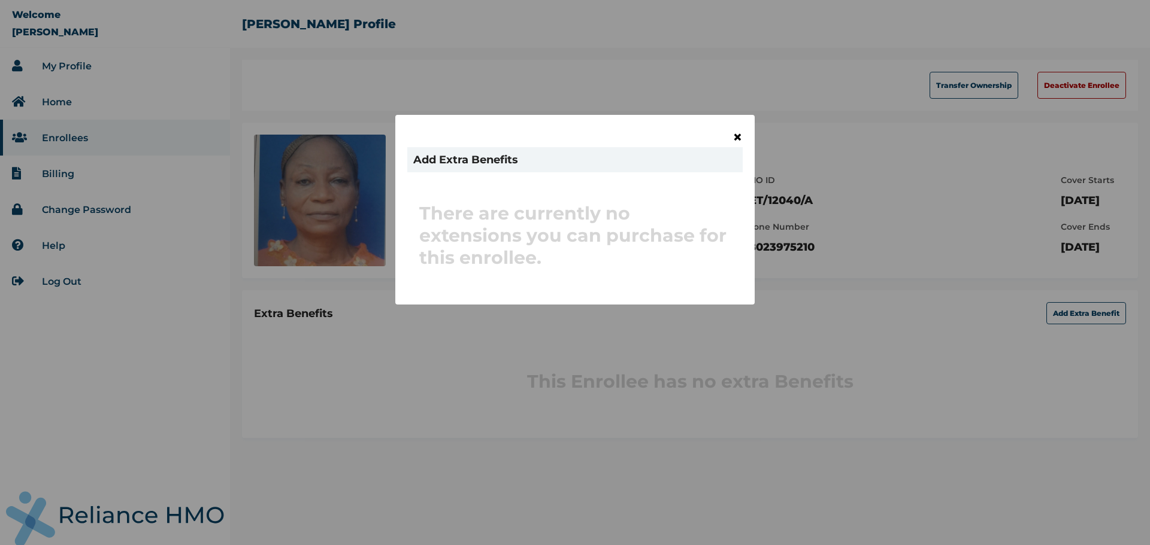
click at [741, 137] on span "×" at bounding box center [737, 137] width 10 height 20
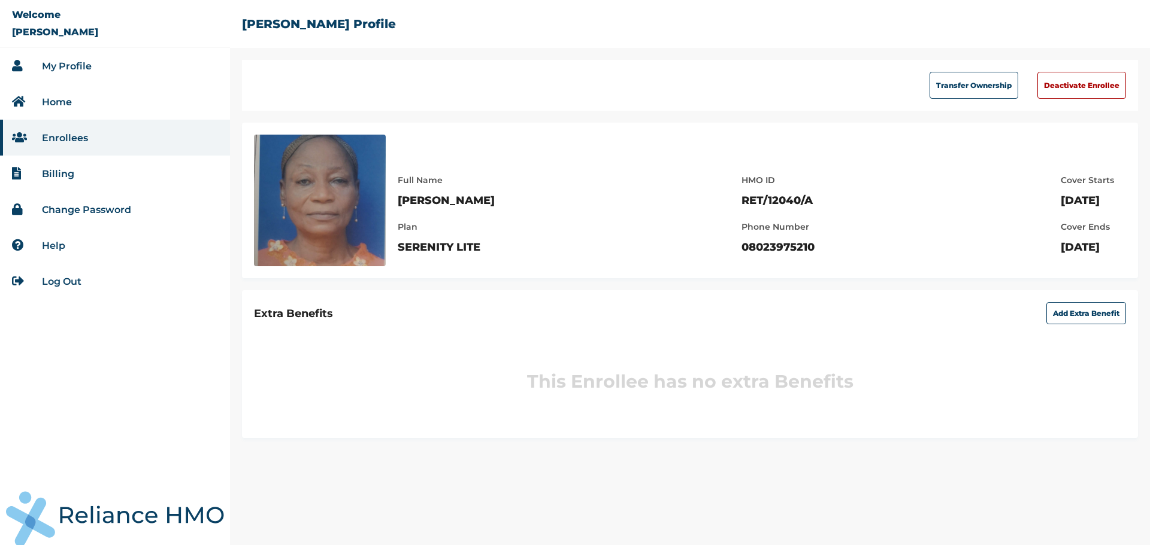
click at [61, 98] on link "Home" at bounding box center [57, 101] width 30 height 11
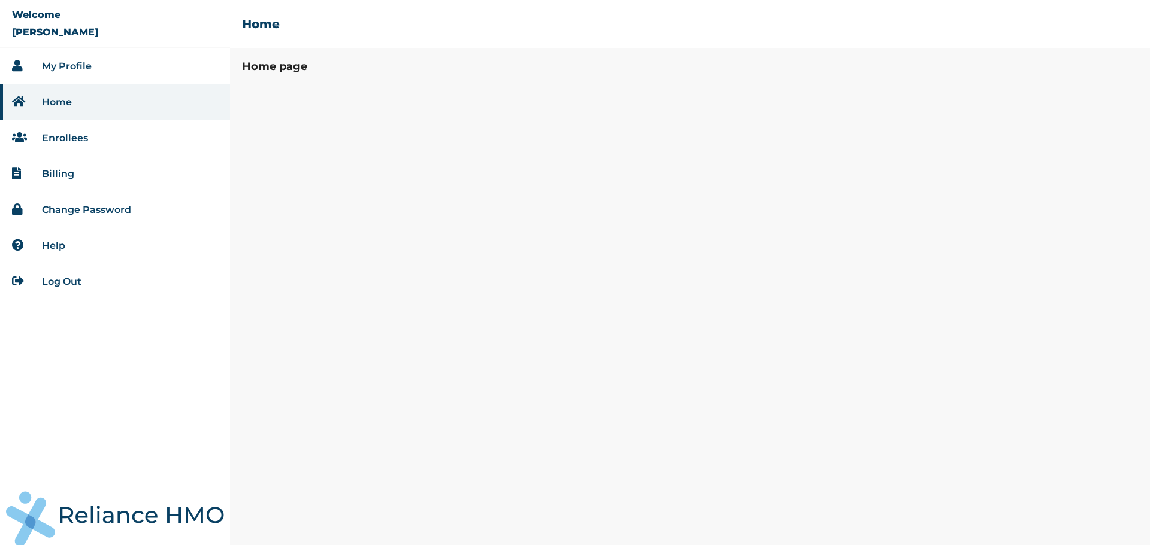
click at [60, 136] on link "Enrollees" at bounding box center [65, 137] width 46 height 11
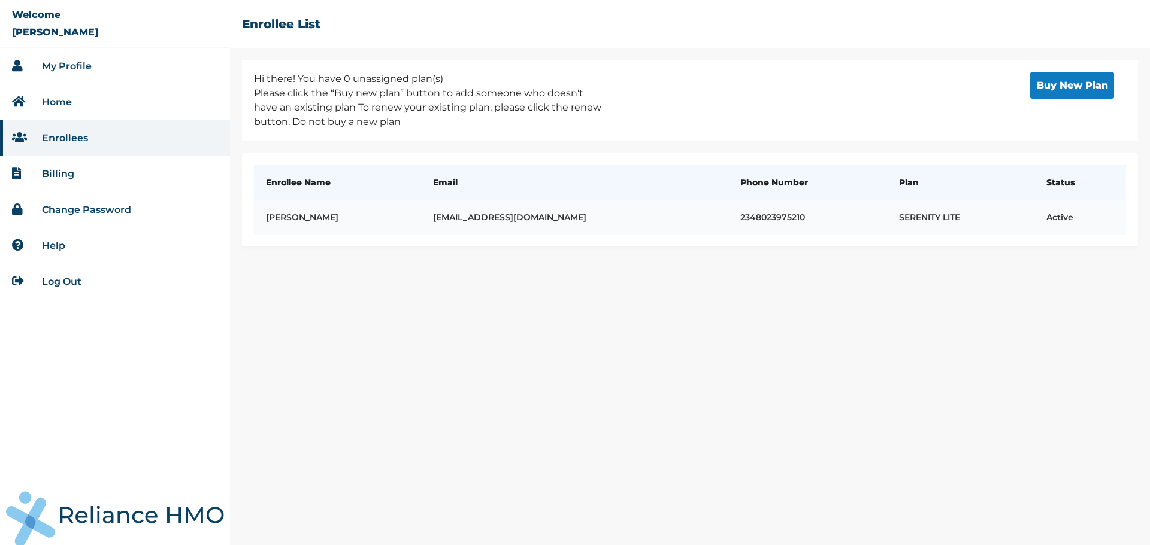
click at [544, 214] on td "[EMAIL_ADDRESS][DOMAIN_NAME]" at bounding box center [574, 217] width 307 height 35
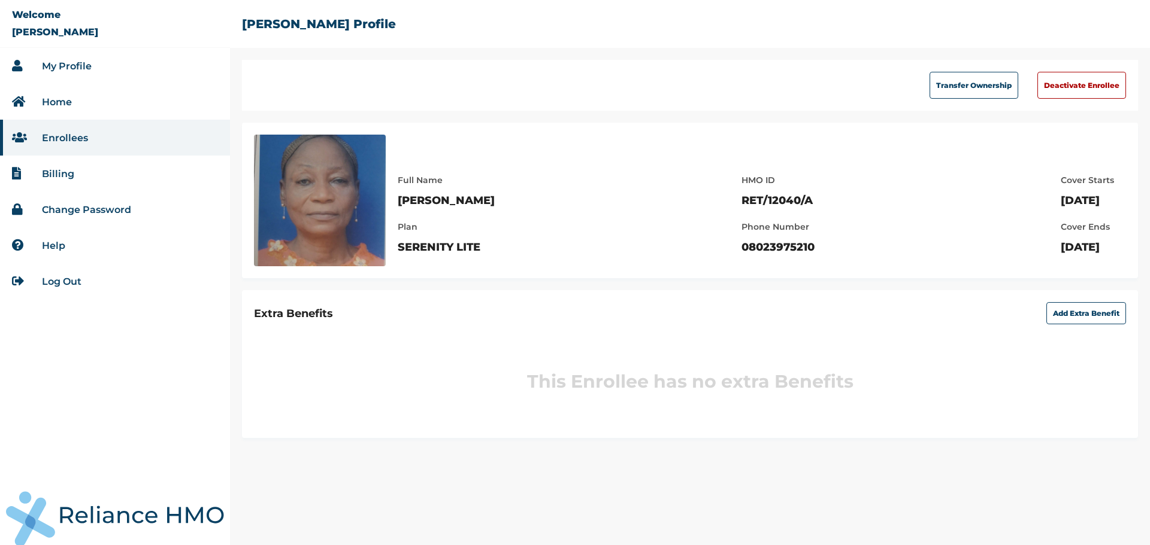
click at [65, 103] on link "Home" at bounding box center [57, 101] width 30 height 11
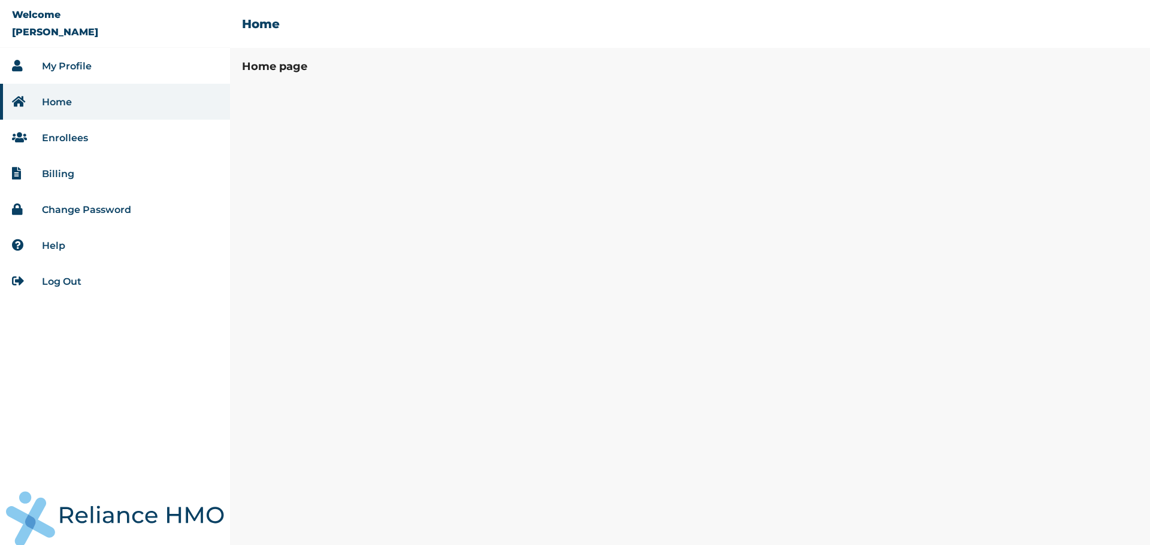
click at [86, 60] on link "My Profile" at bounding box center [67, 65] width 50 height 11
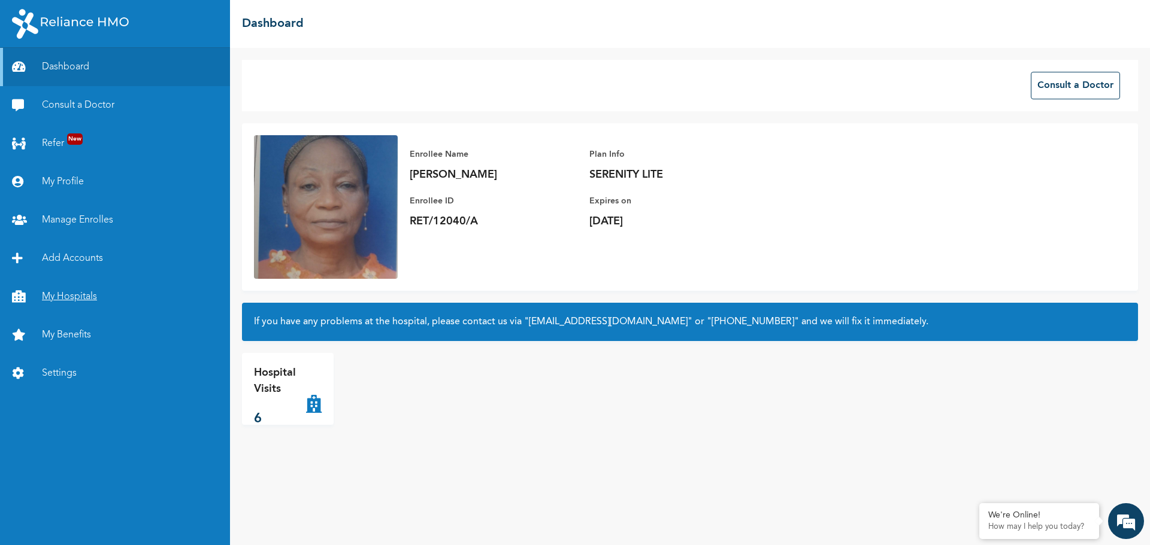
click at [73, 292] on link "My Hospitals" at bounding box center [115, 297] width 230 height 38
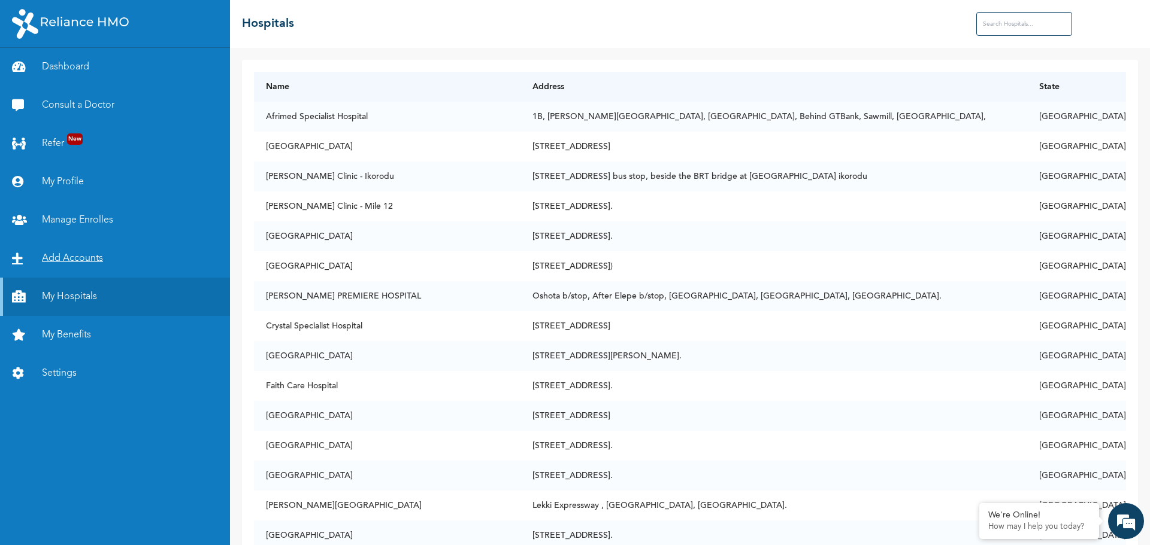
click at [78, 253] on link "Add Accounts" at bounding box center [115, 259] width 230 height 38
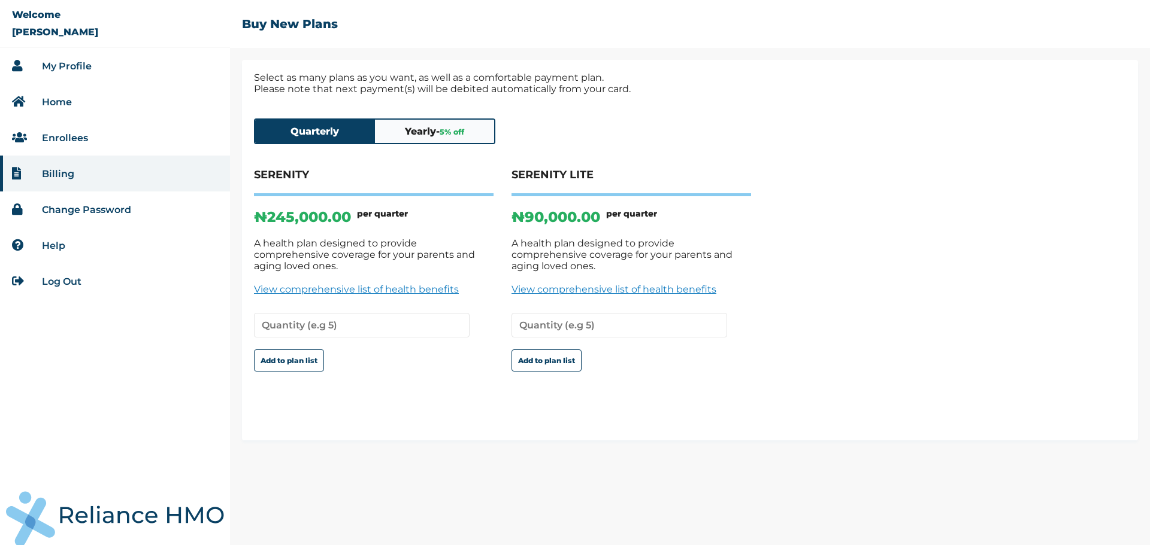
click at [78, 134] on link "Enrollees" at bounding box center [65, 137] width 46 height 11
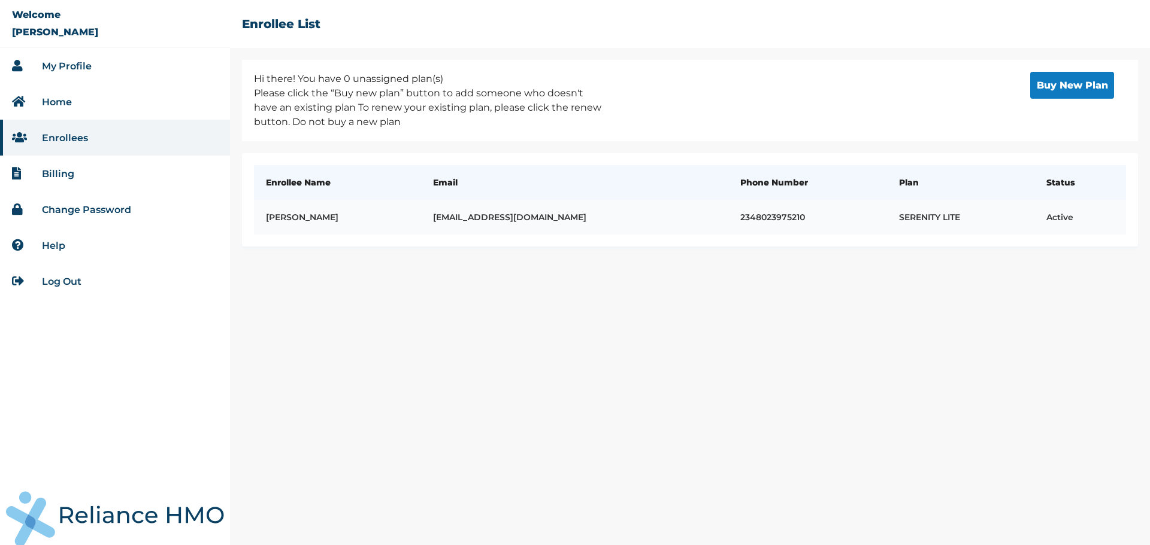
click at [378, 225] on td "Adebola Bucknor" at bounding box center [337, 217] width 167 height 35
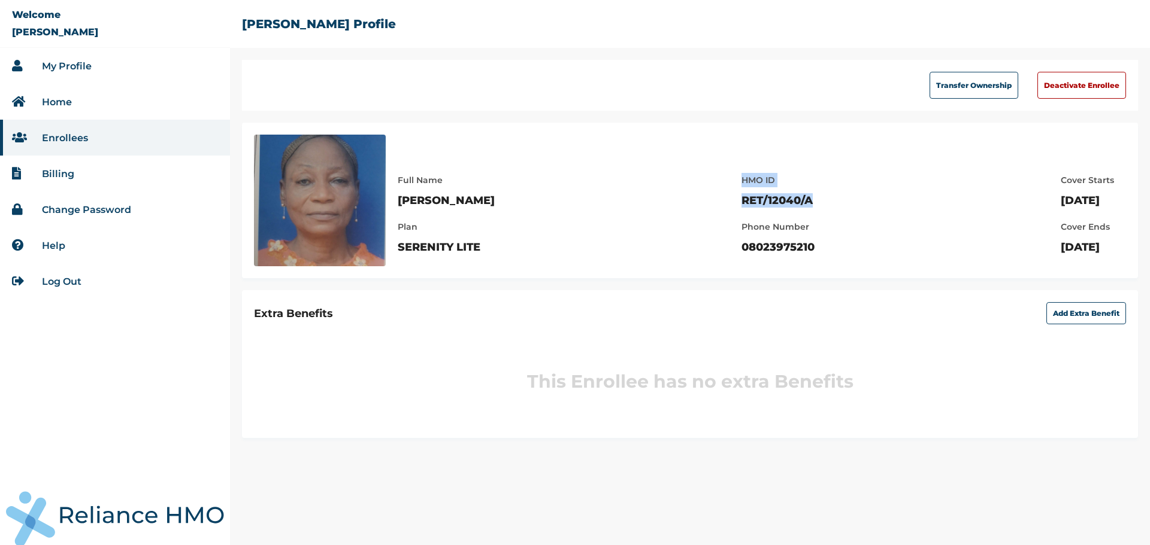
drag, startPoint x: 690, startPoint y: 179, endPoint x: 767, endPoint y: 204, distance: 81.2
click at [767, 204] on div "HMO ID RET/12040/A Phone Number 08023975210" at bounding box center [783, 207] width 85 height 93
copy div "HMO ID RET/12040/A"
